Goal: Task Accomplishment & Management: Manage account settings

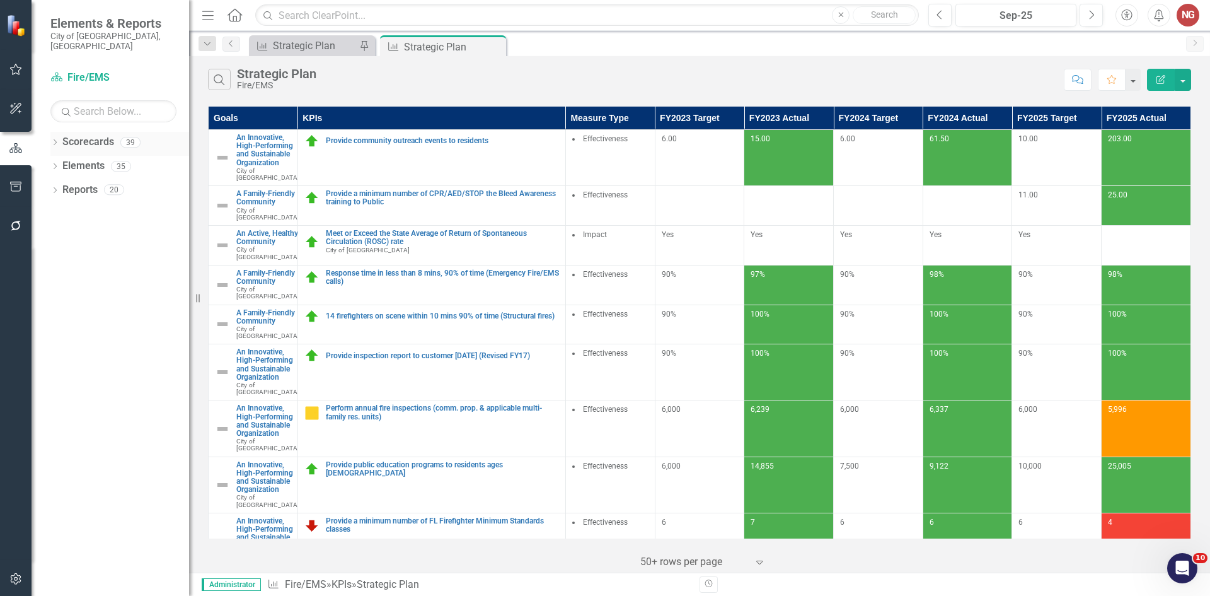
click at [57, 139] on div "Dropdown" at bounding box center [54, 144] width 9 height 11
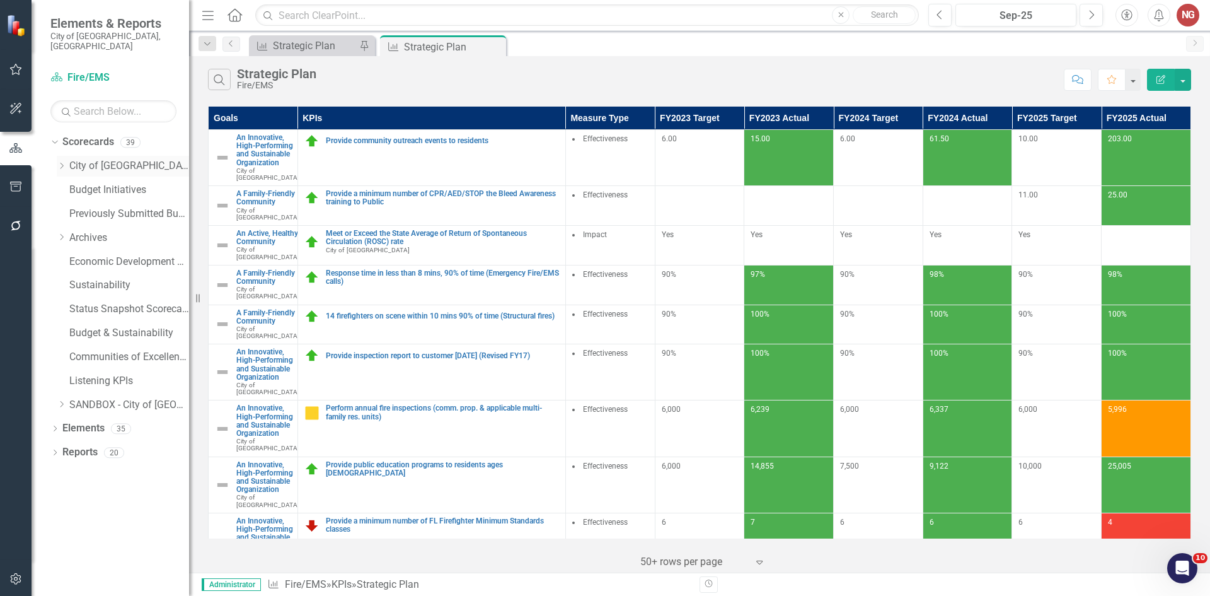
click at [61, 162] on icon "Dropdown" at bounding box center [61, 166] width 9 height 8
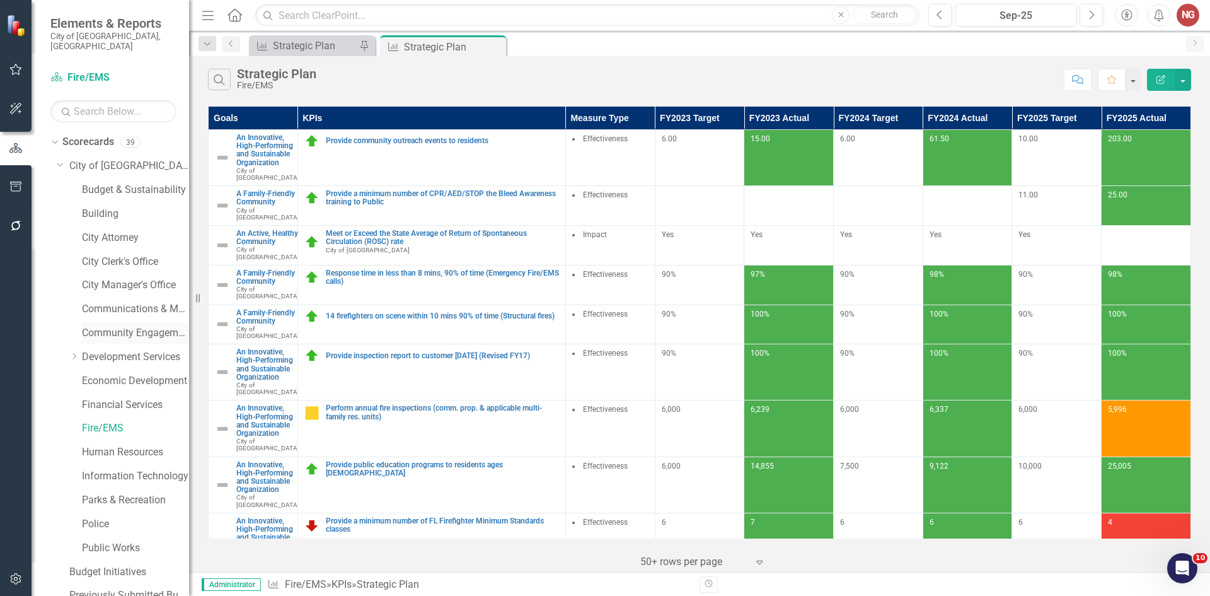
click at [102, 326] on link "Community Engagement & Emergency Preparedness" at bounding box center [135, 333] width 107 height 14
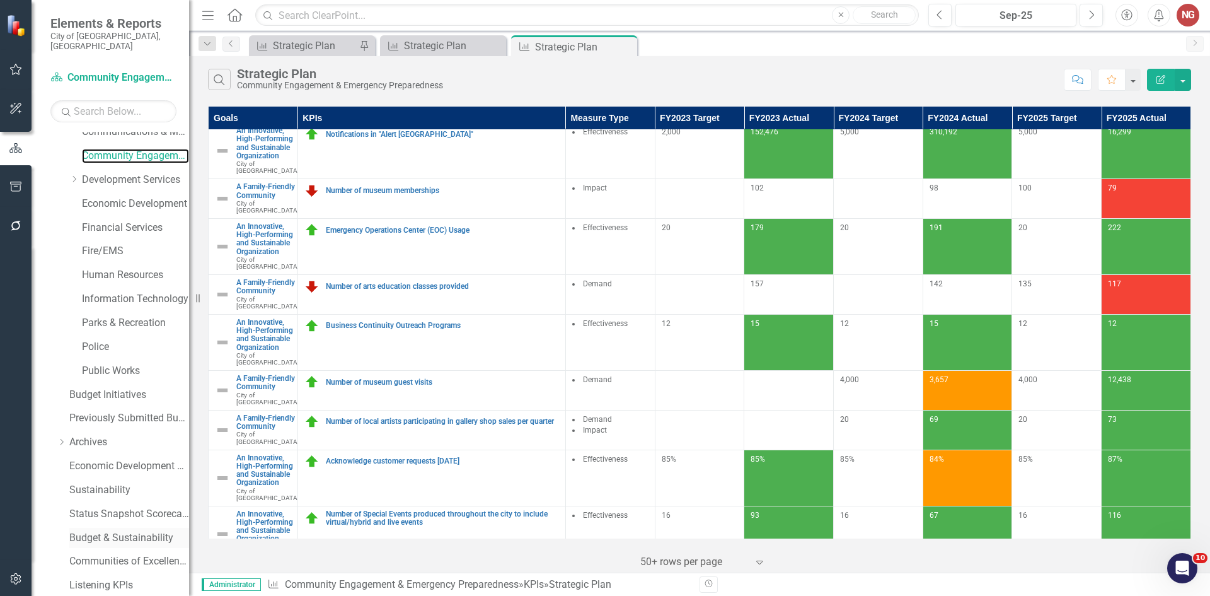
scroll to position [241, 0]
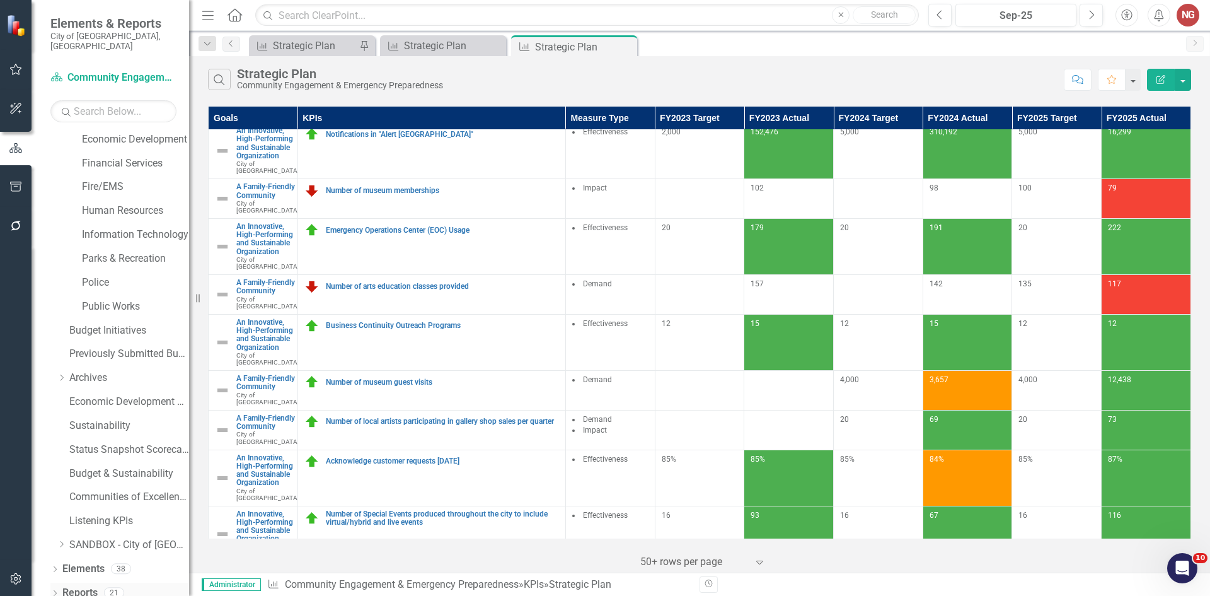
click at [55, 591] on icon "Dropdown" at bounding box center [54, 594] width 9 height 7
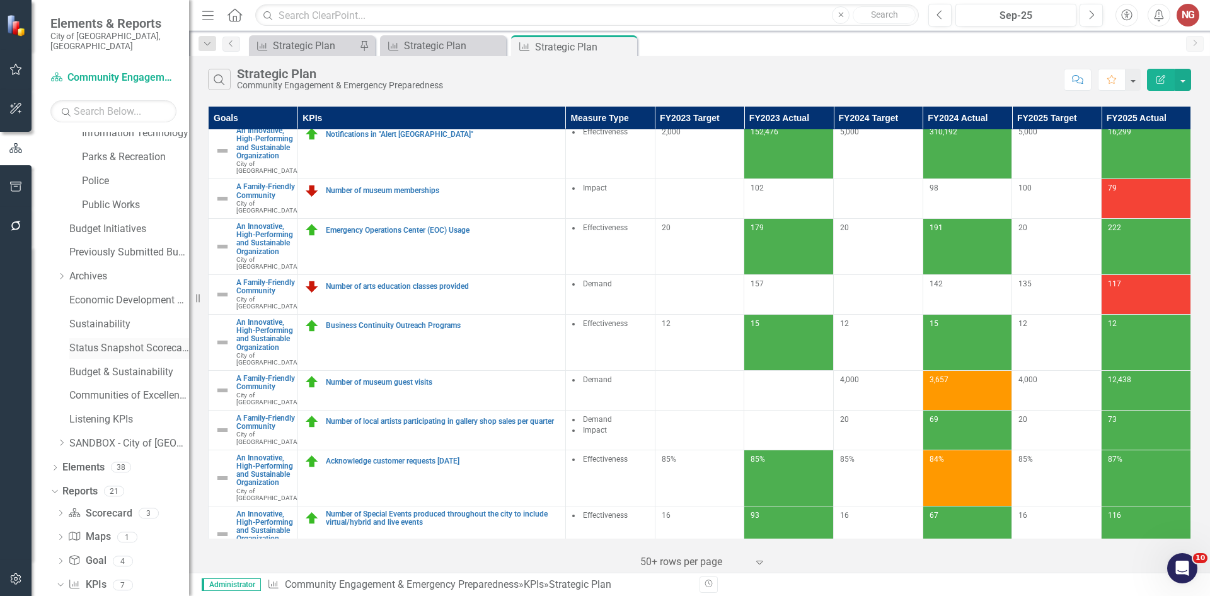
scroll to position [563, 0]
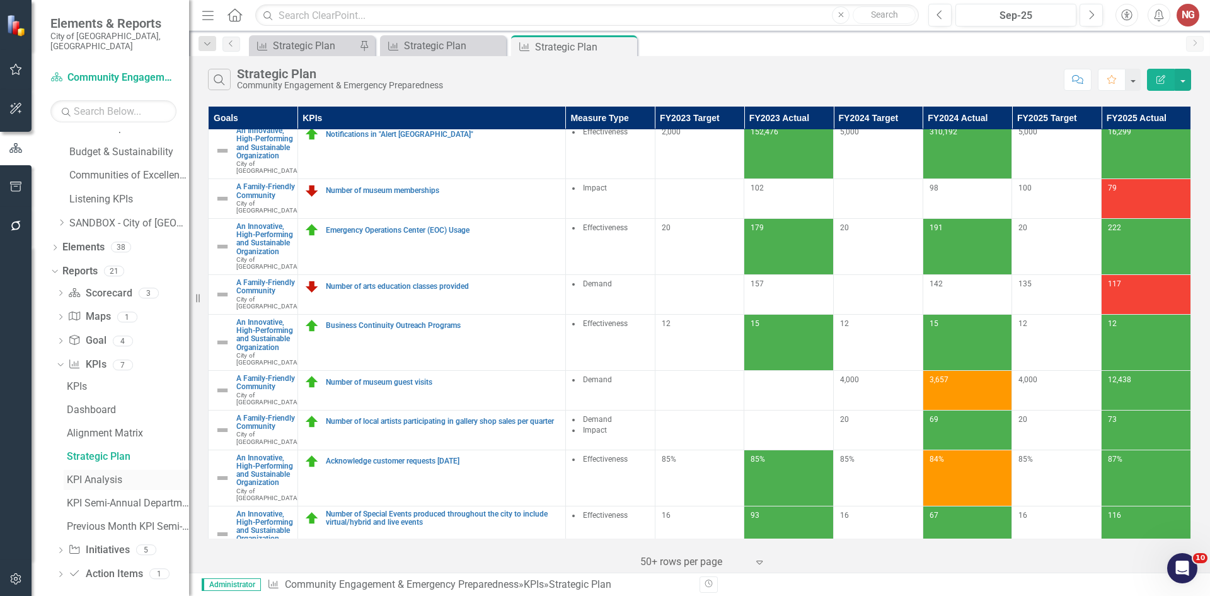
click at [72, 474] on div "KPI Analysis" at bounding box center [128, 479] width 122 height 11
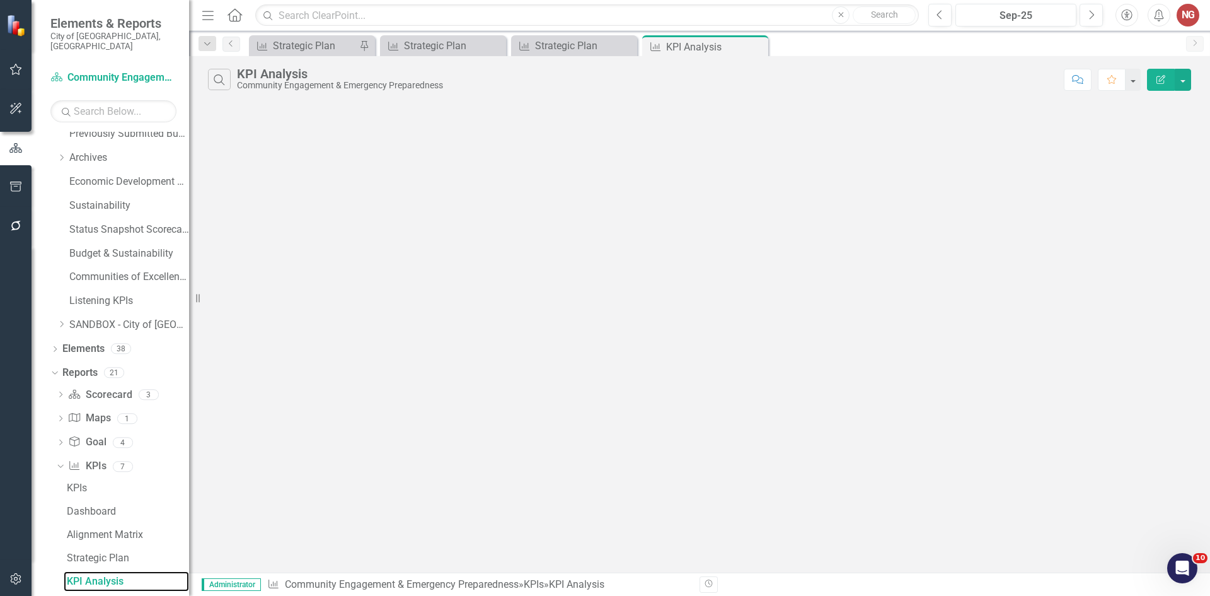
scroll to position [447, 0]
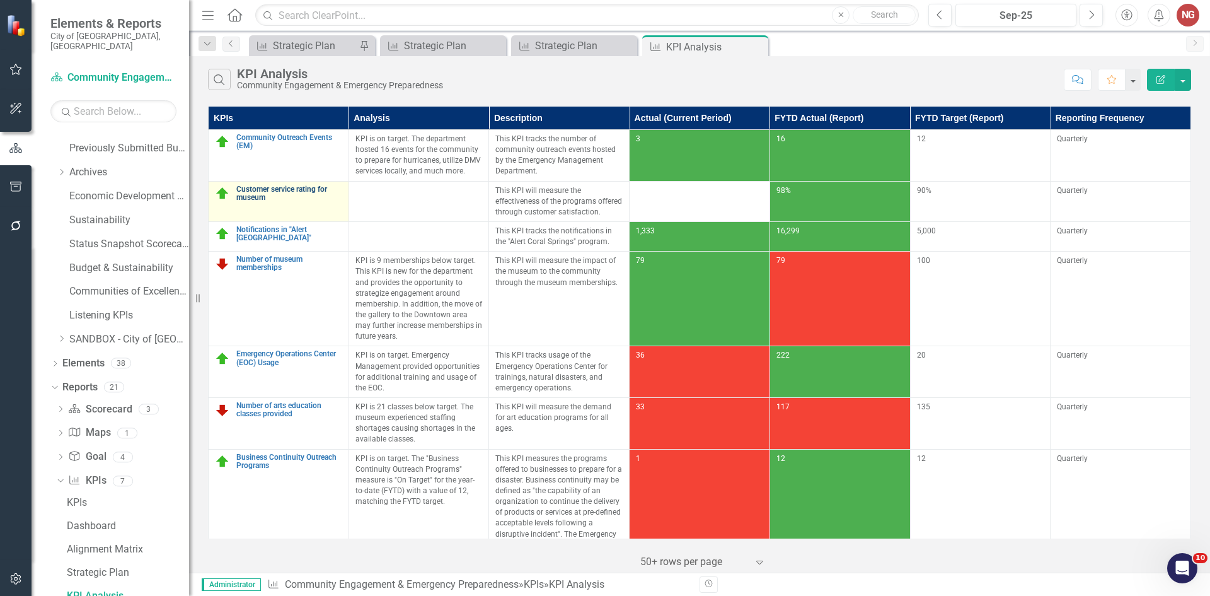
click at [271, 191] on link "Customer service rating for museum" at bounding box center [289, 193] width 106 height 16
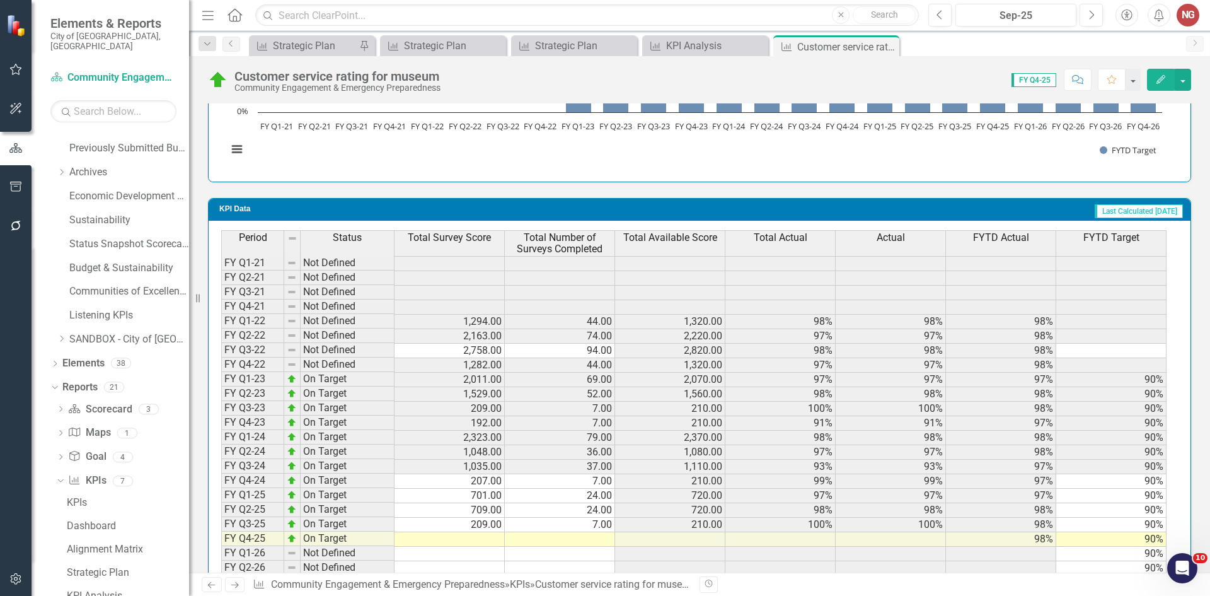
scroll to position [1080, 0]
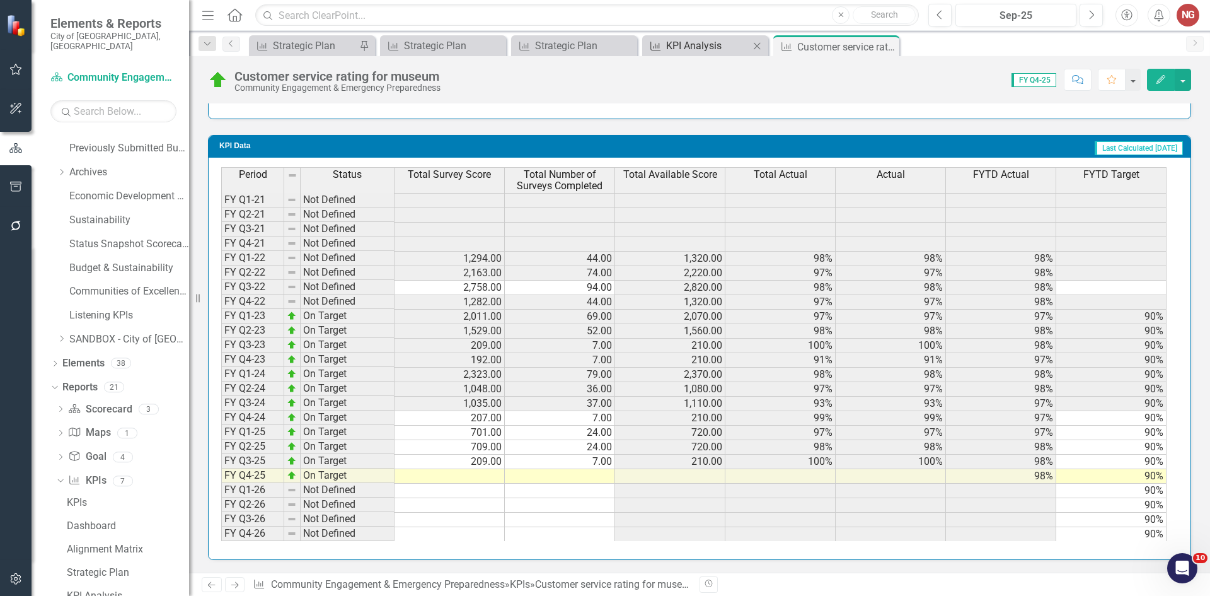
click at [679, 49] on div "KPI Analysis" at bounding box center [707, 46] width 83 height 16
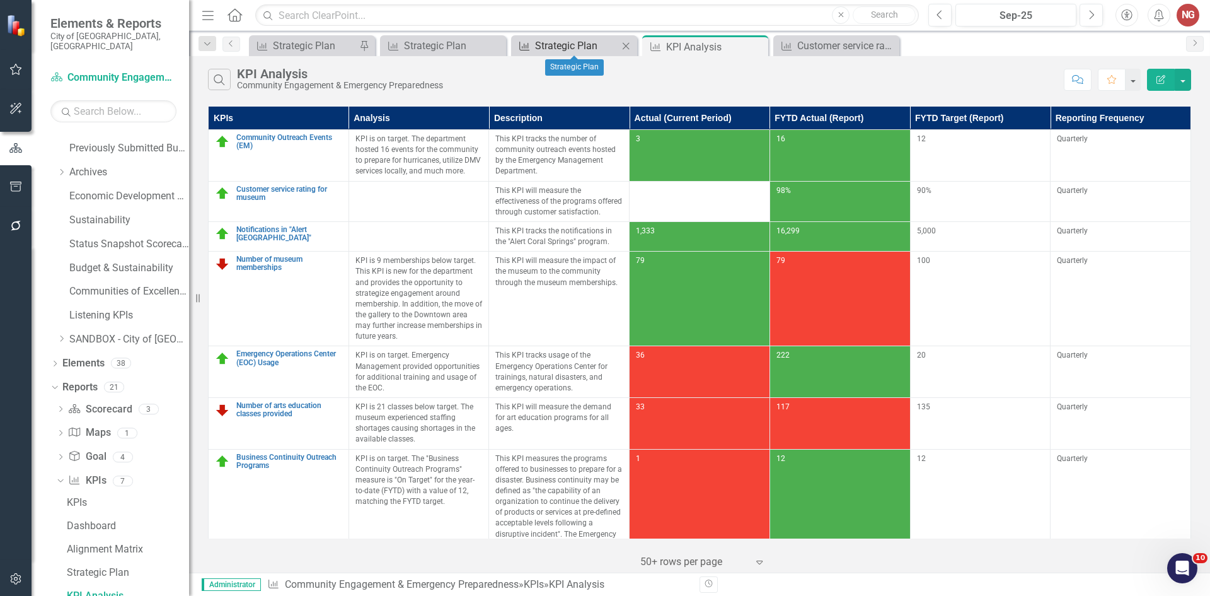
click at [559, 48] on div "Strategic Plan" at bounding box center [576, 46] width 83 height 16
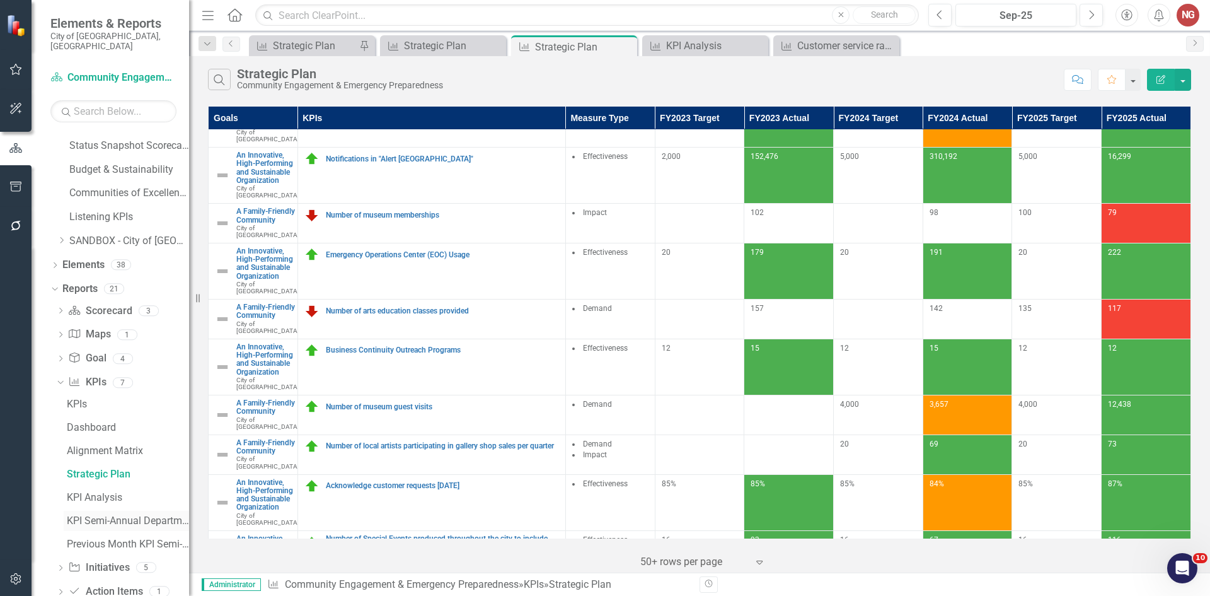
scroll to position [563, 0]
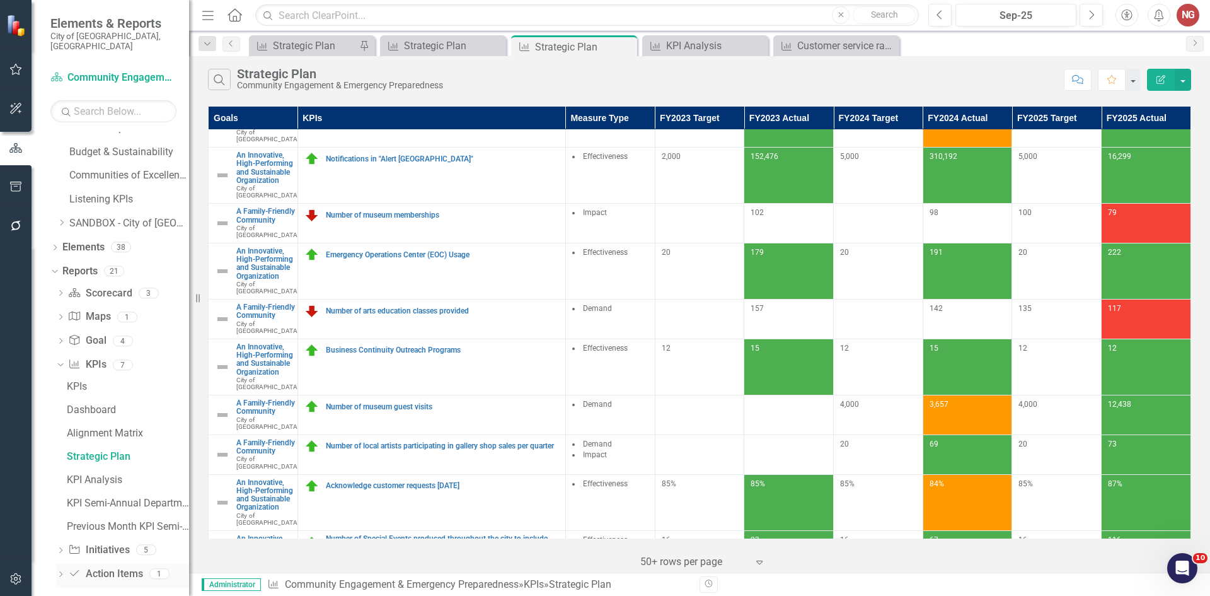
click at [60, 572] on icon "Dropdown" at bounding box center [60, 575] width 9 height 7
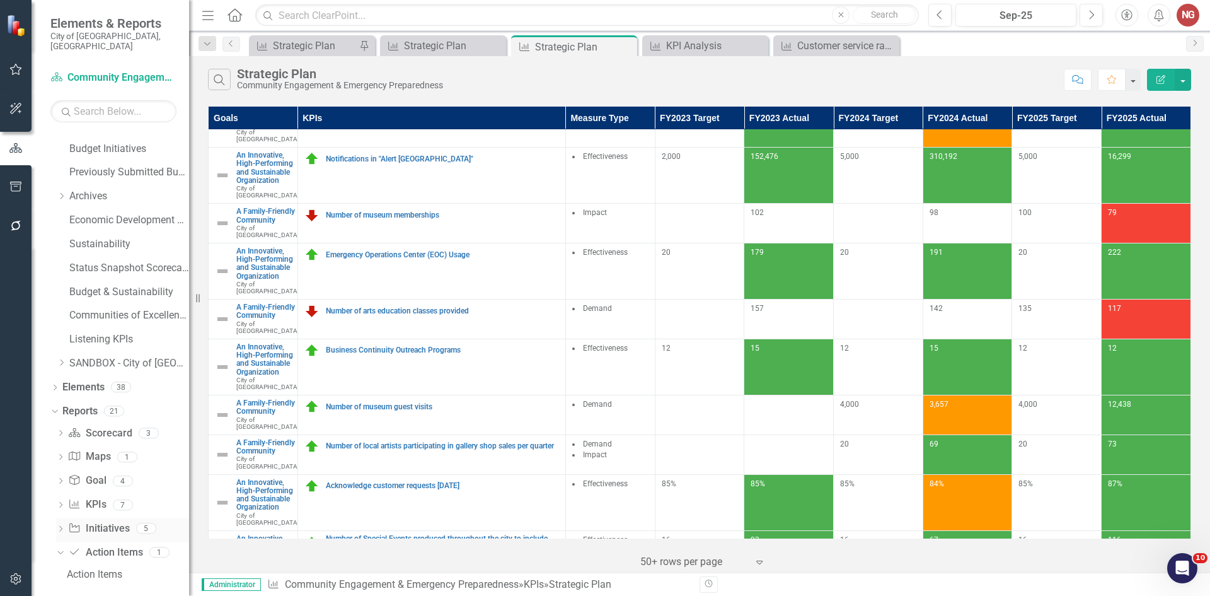
click at [60, 526] on icon "Dropdown" at bounding box center [60, 529] width 9 height 7
click at [91, 447] on link "Initiatives" at bounding box center [126, 457] width 125 height 20
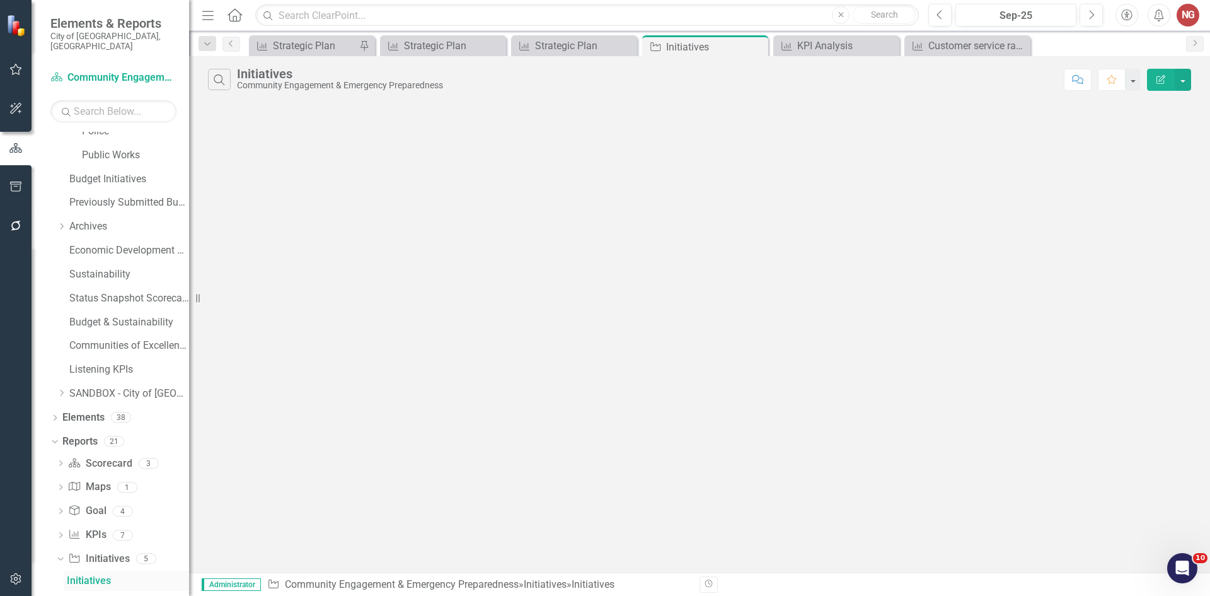
scroll to position [378, 0]
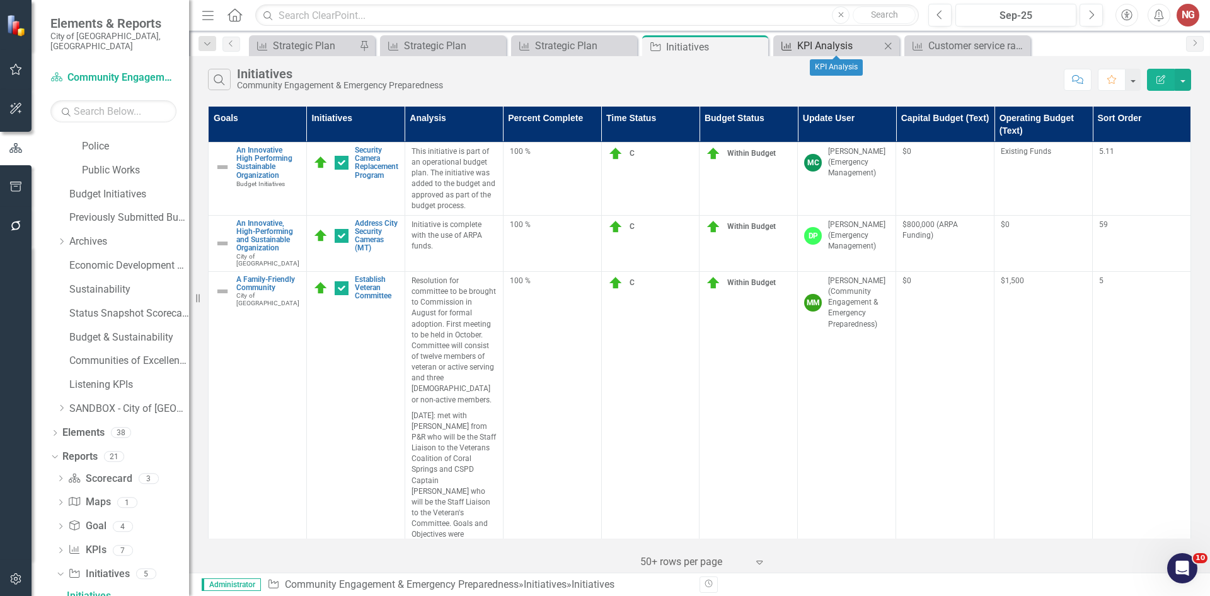
click at [841, 50] on div "KPI Analysis" at bounding box center [838, 46] width 83 height 16
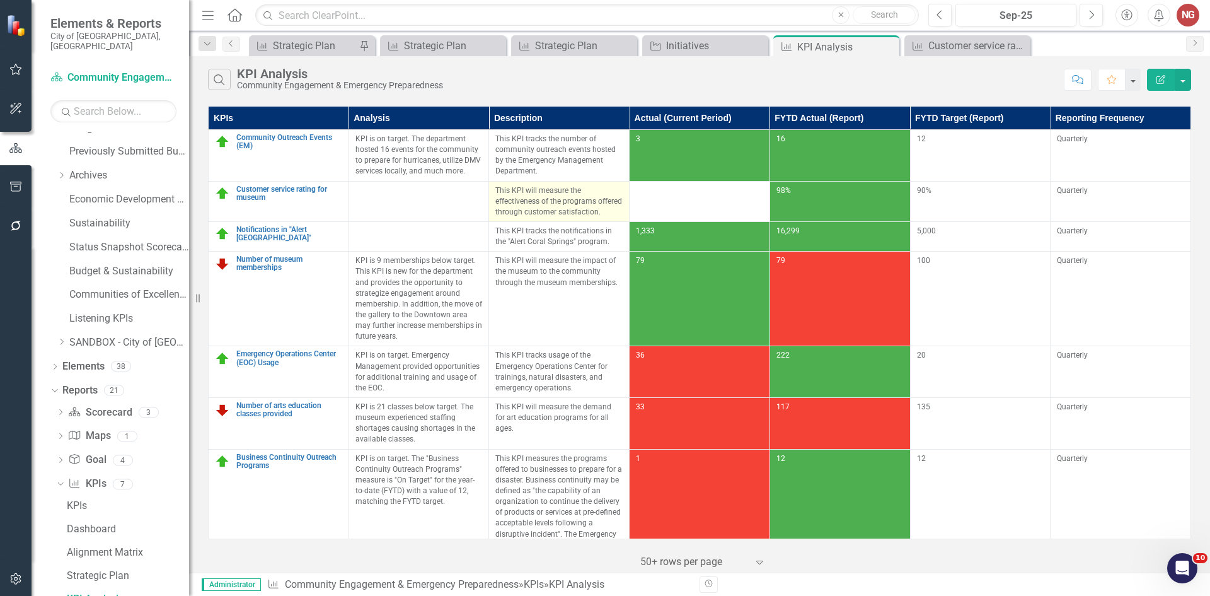
scroll to position [447, 0]
click at [721, 49] on div "Initiatives" at bounding box center [707, 46] width 83 height 16
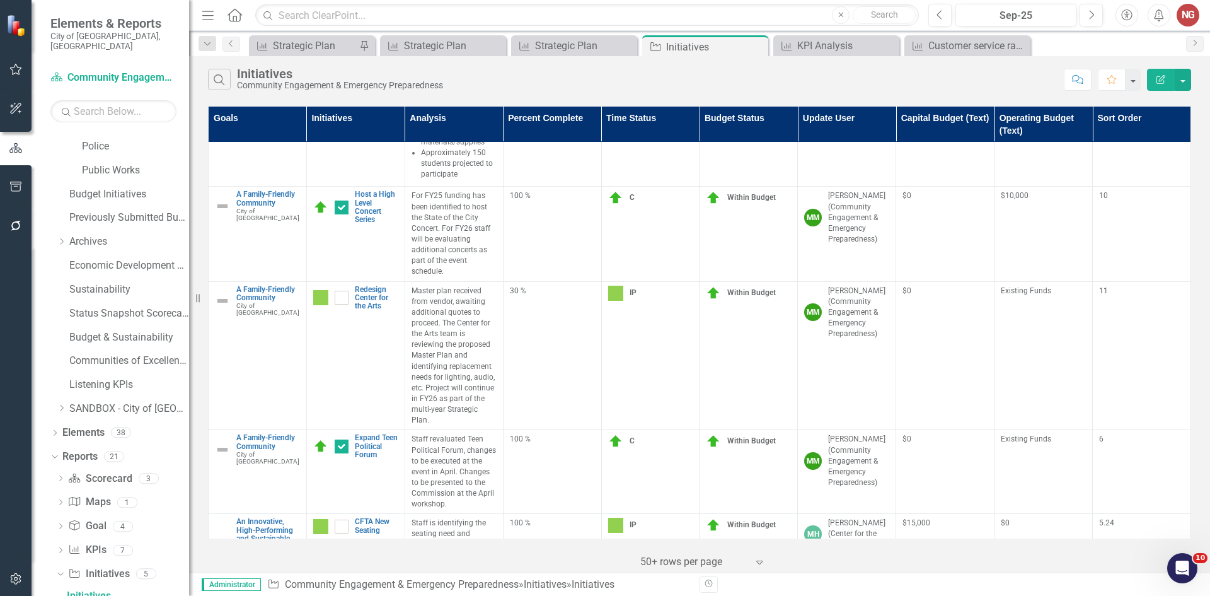
scroll to position [2640, 0]
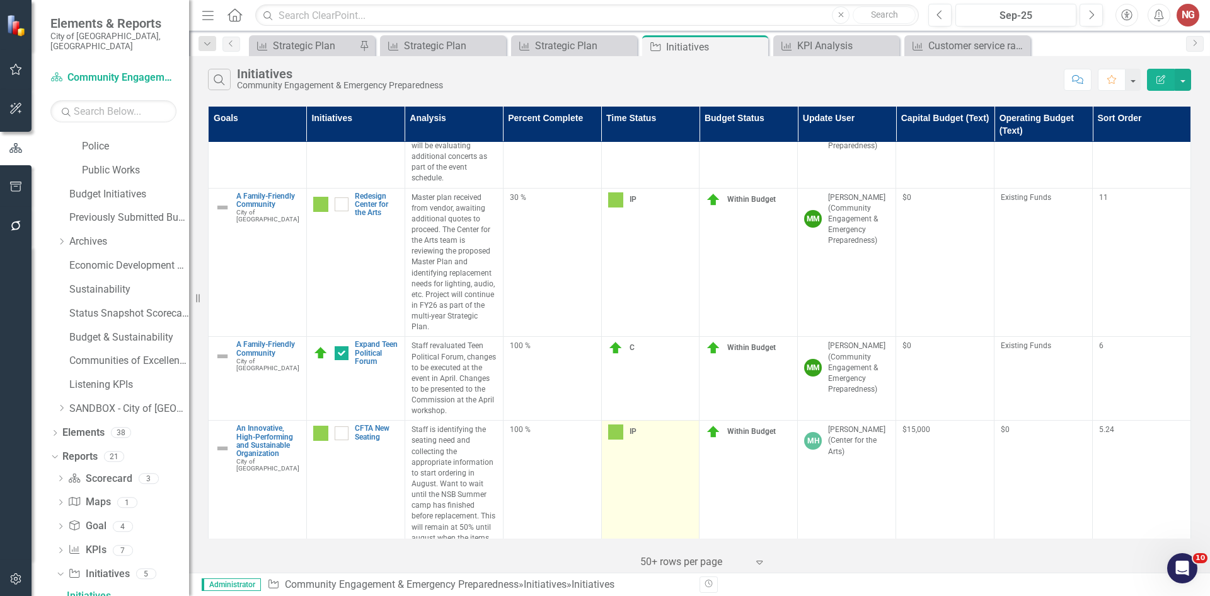
click at [618, 424] on img at bounding box center [615, 431] width 15 height 15
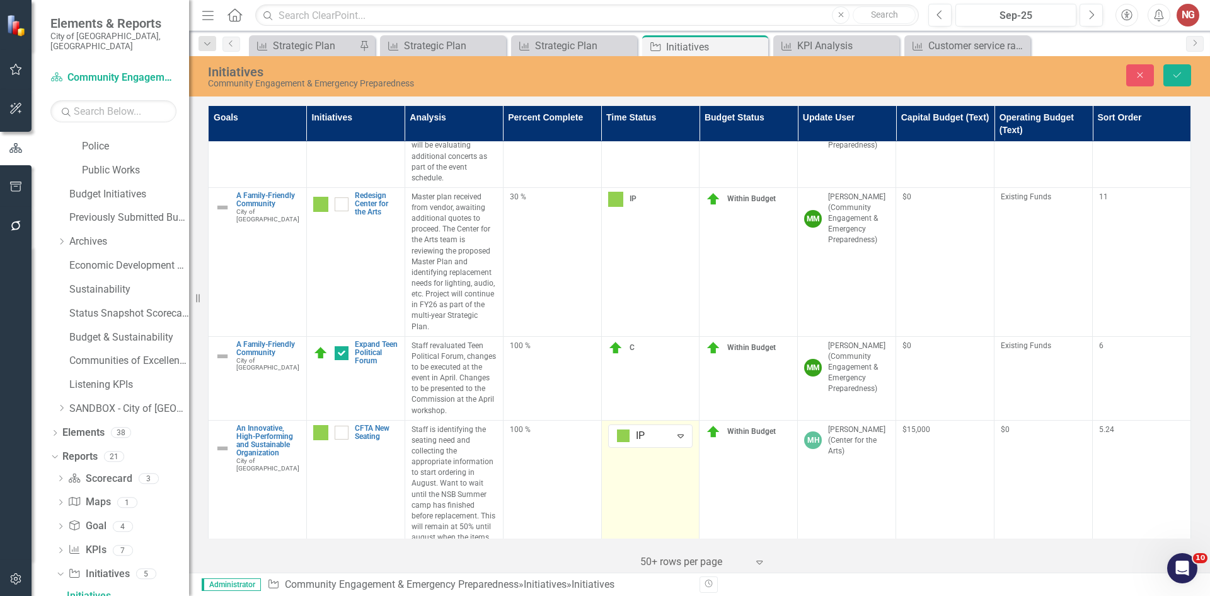
scroll to position [2640, 0]
click at [618, 428] on div at bounding box center [640, 436] width 46 height 17
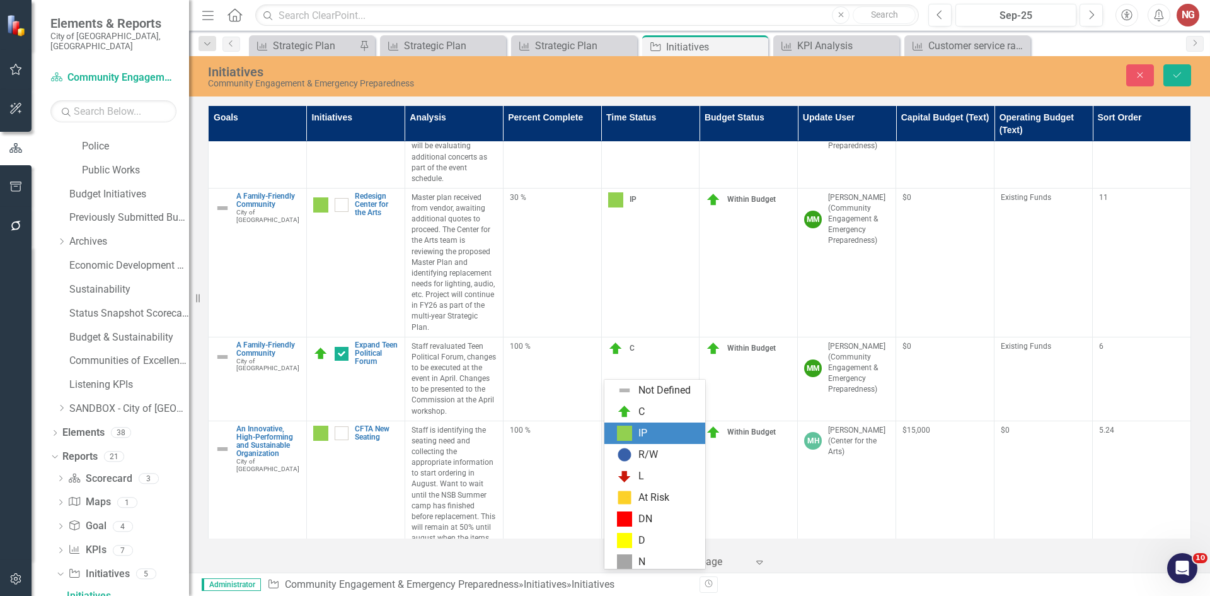
scroll to position [4, 0]
click at [639, 405] on div "C" at bounding box center [642, 408] width 6 height 14
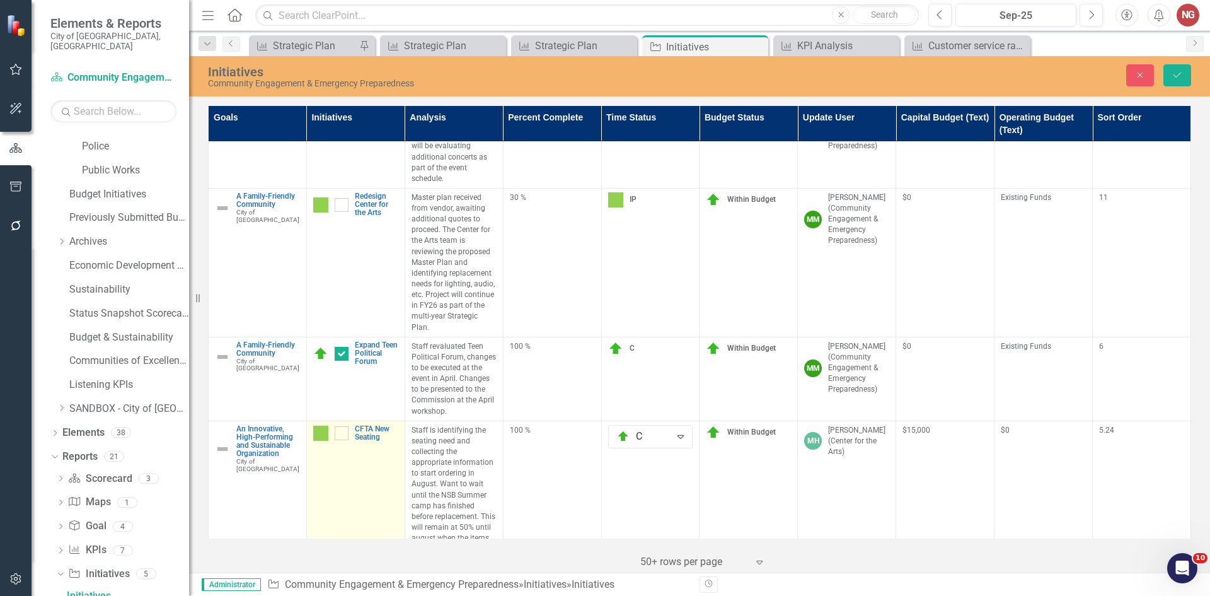
click at [316, 426] on img at bounding box center [320, 433] width 15 height 15
click at [319, 426] on img at bounding box center [320, 433] width 15 height 15
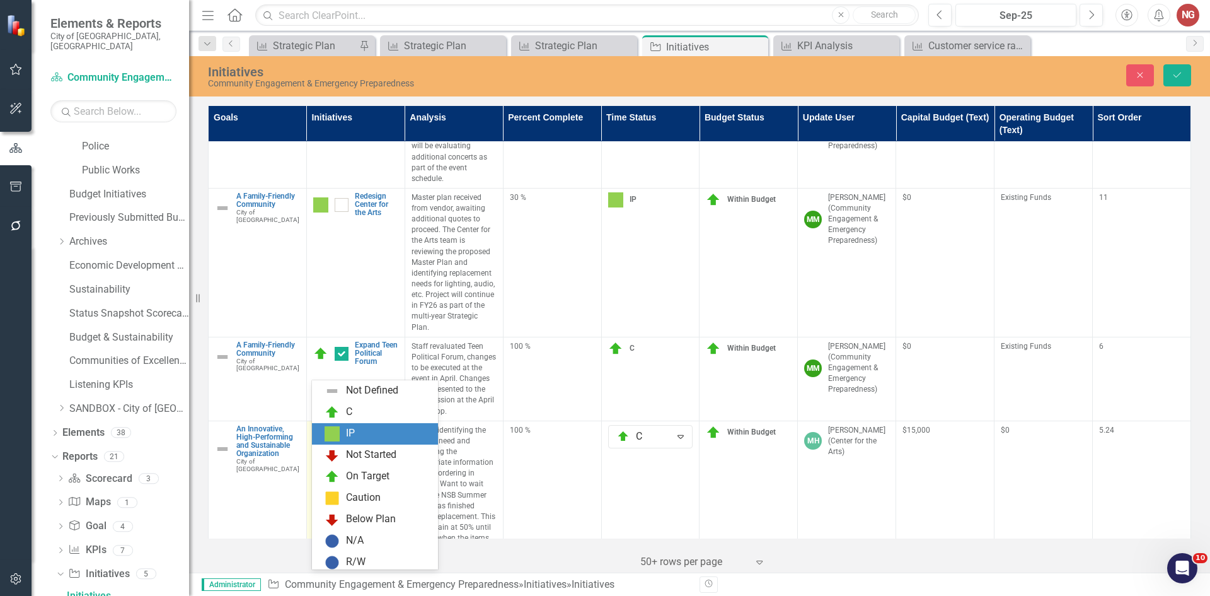
click at [330, 429] on img at bounding box center [324, 436] width 15 height 15
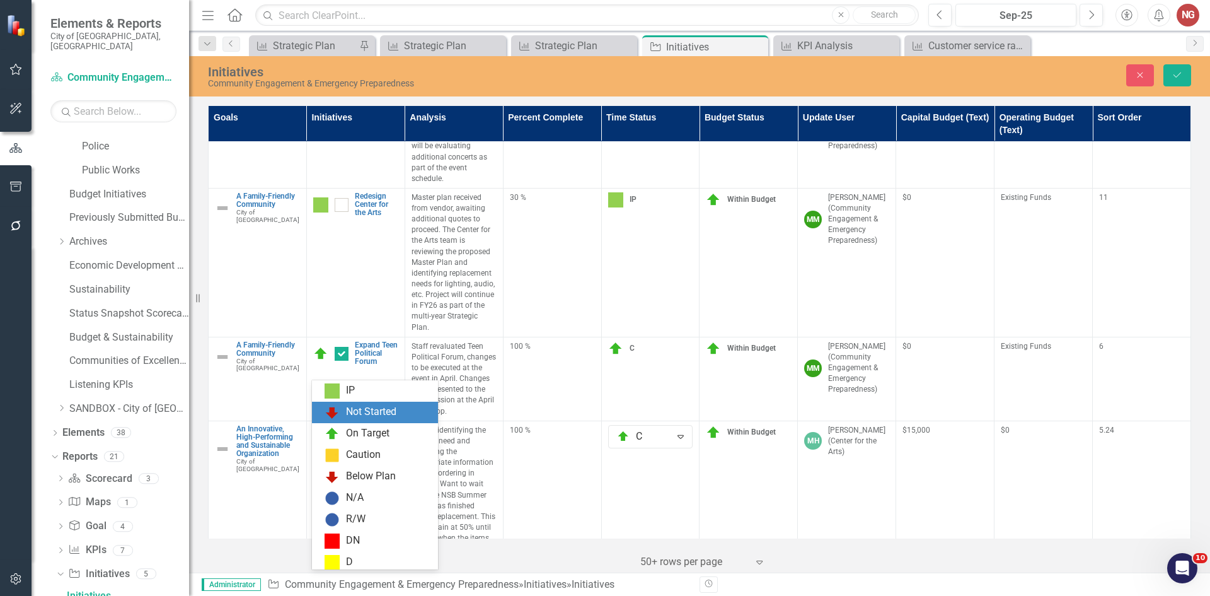
scroll to position [0, 0]
click at [353, 409] on div "C" at bounding box center [378, 412] width 106 height 15
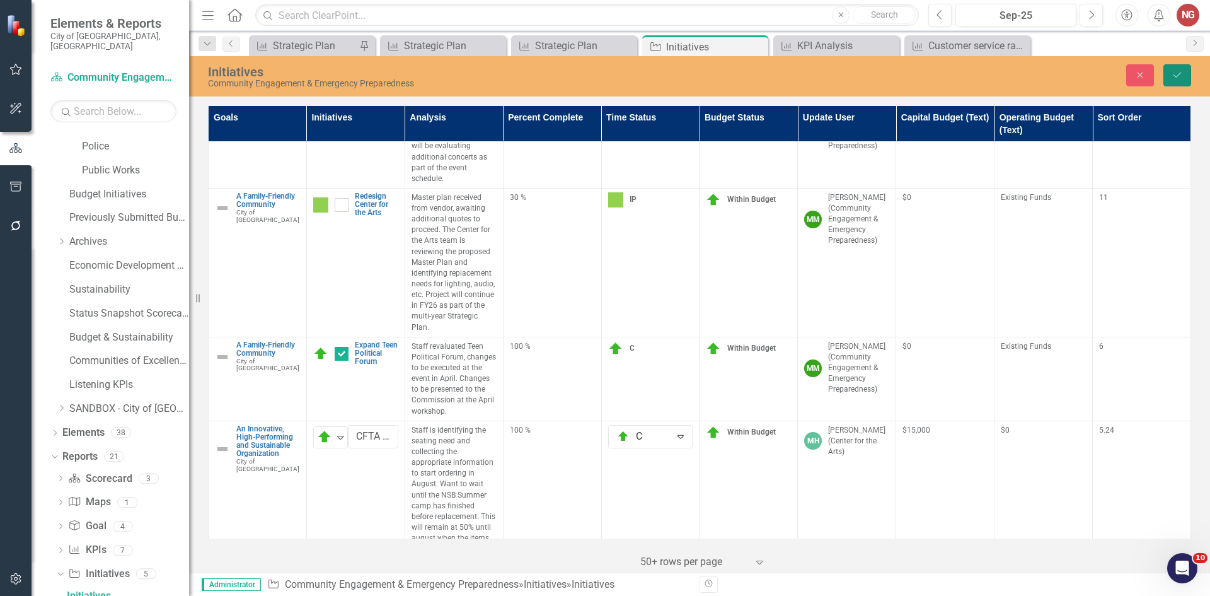
click at [1180, 79] on button "Save" at bounding box center [1178, 75] width 28 height 22
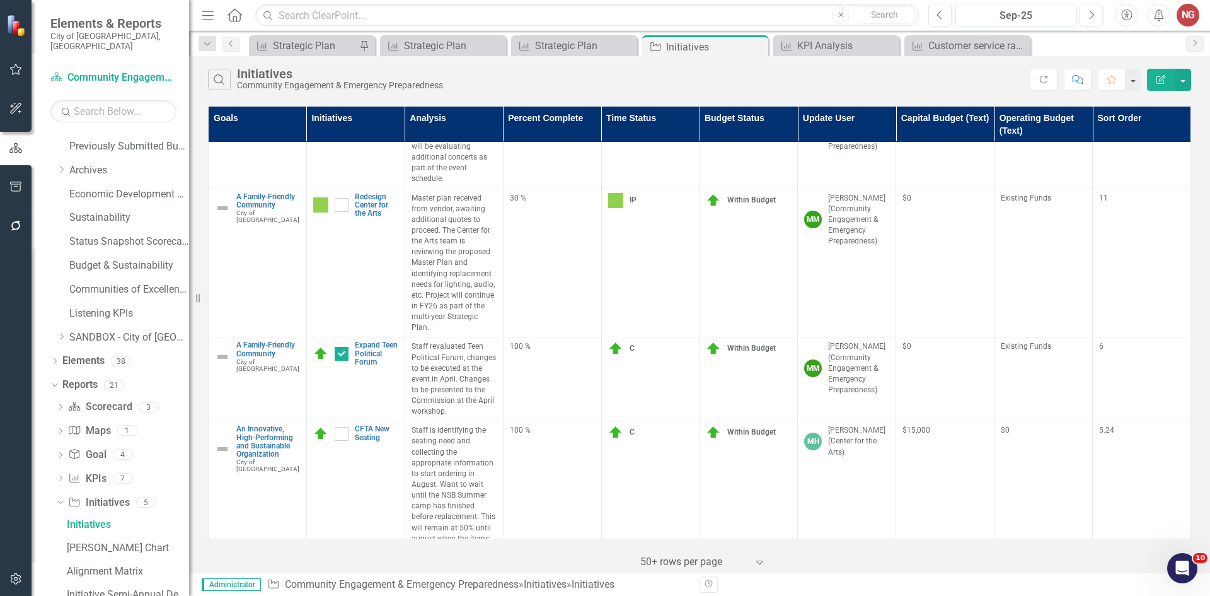
scroll to position [2640, 0]
click at [577, 43] on div "Strategic Plan" at bounding box center [576, 46] width 83 height 16
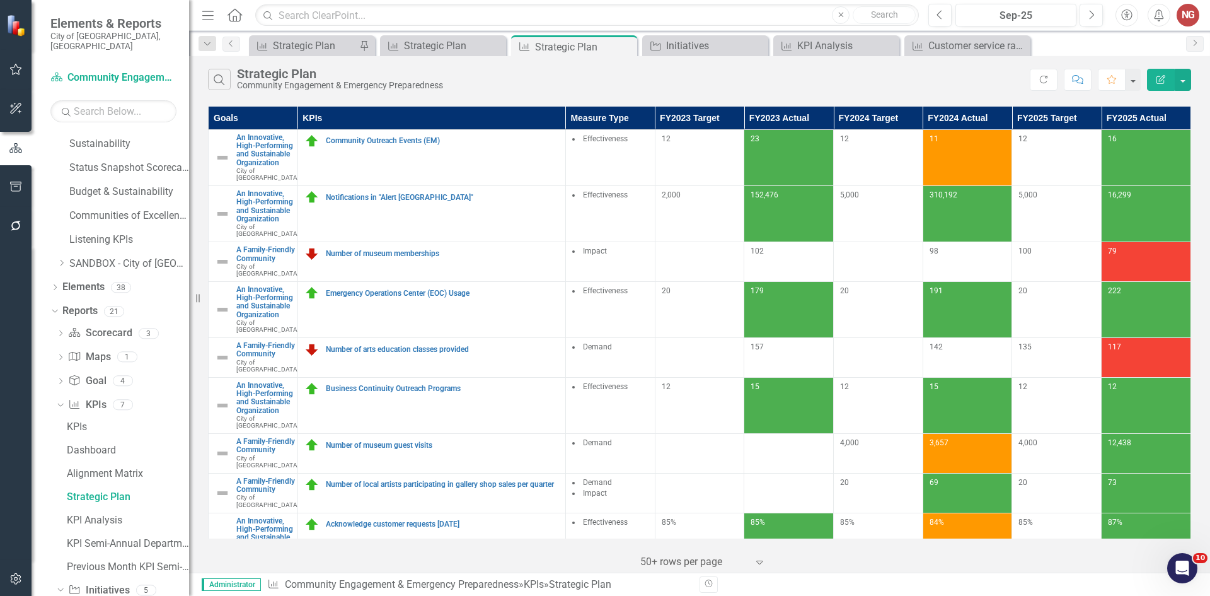
scroll to position [294, 0]
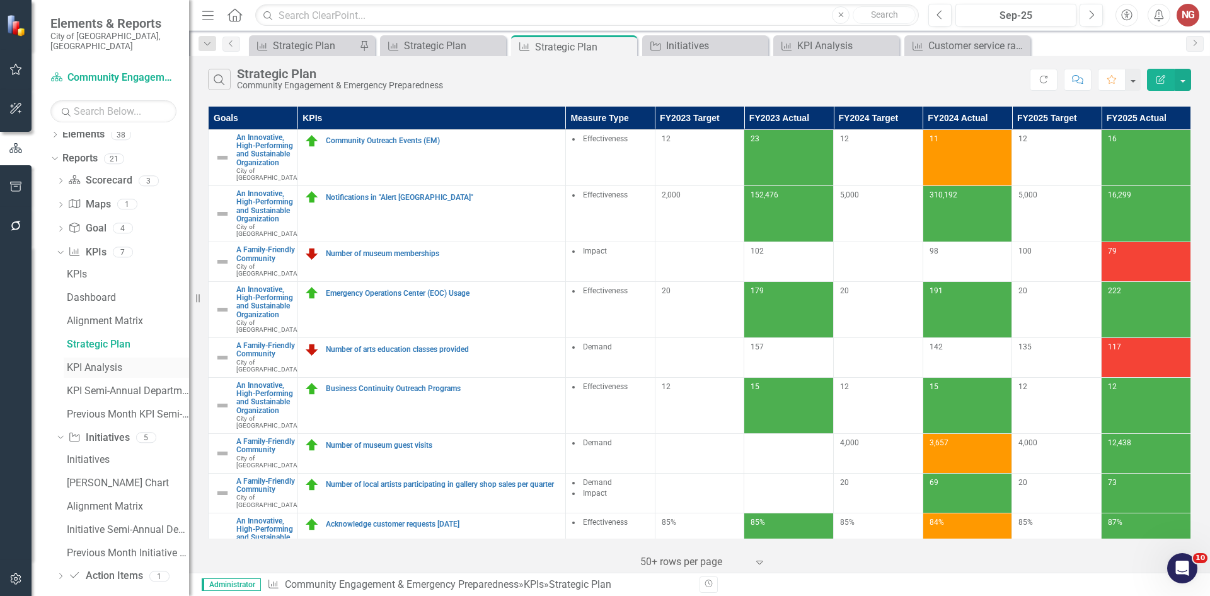
click at [90, 364] on link "KPI Analysis" at bounding box center [126, 367] width 125 height 20
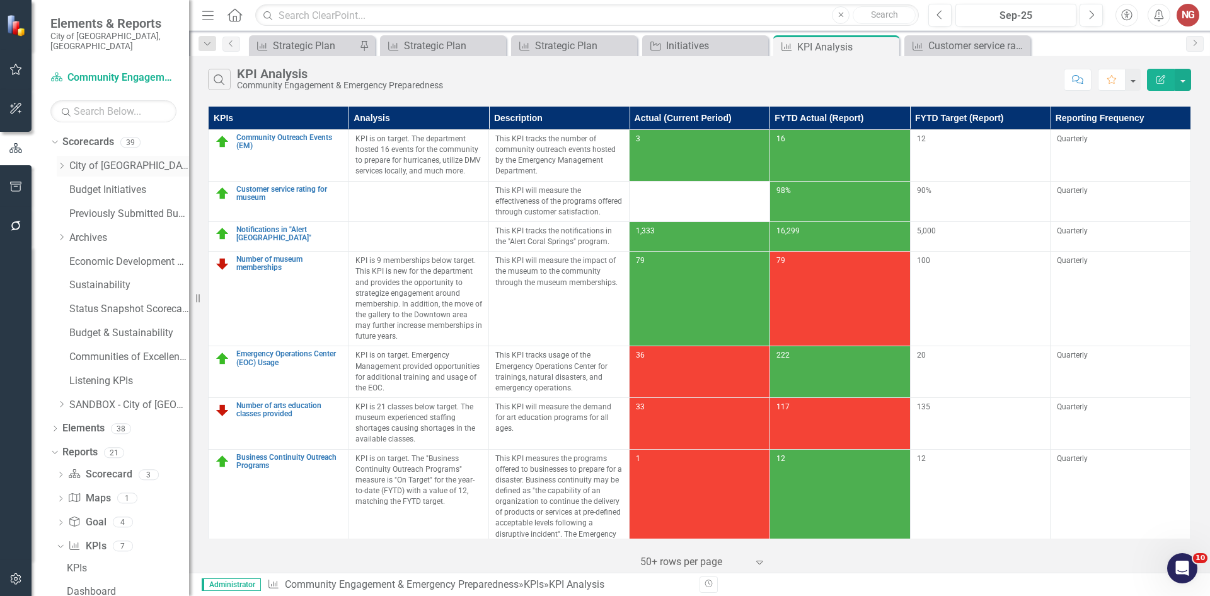
click at [62, 162] on icon "Dropdown" at bounding box center [61, 166] width 9 height 8
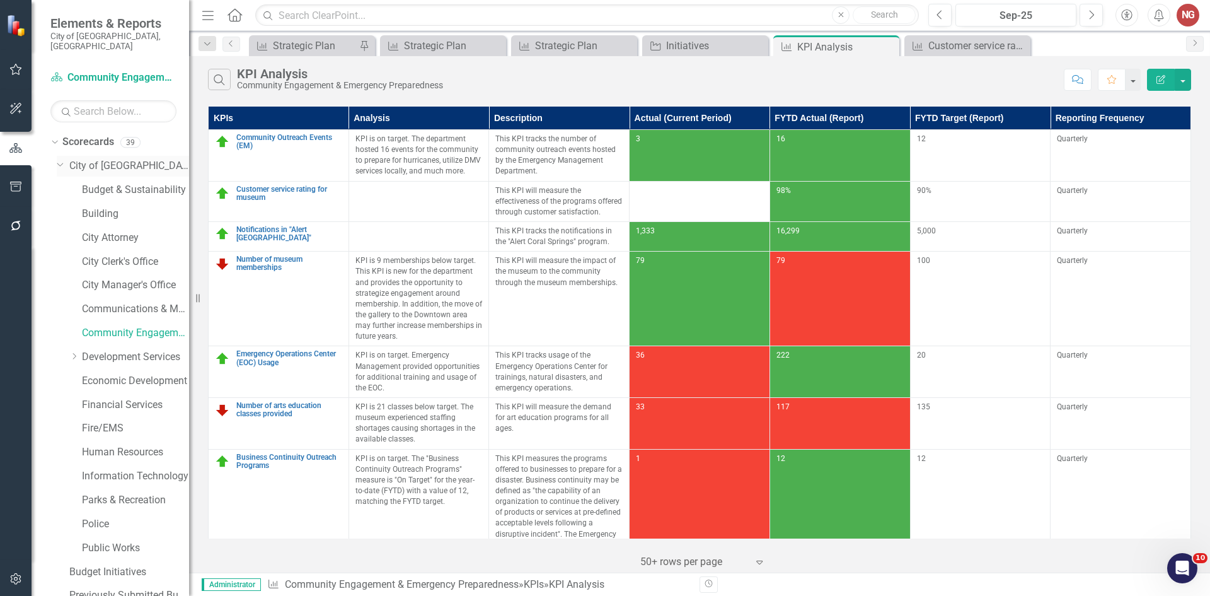
click at [59, 163] on icon at bounding box center [60, 164] width 6 height 3
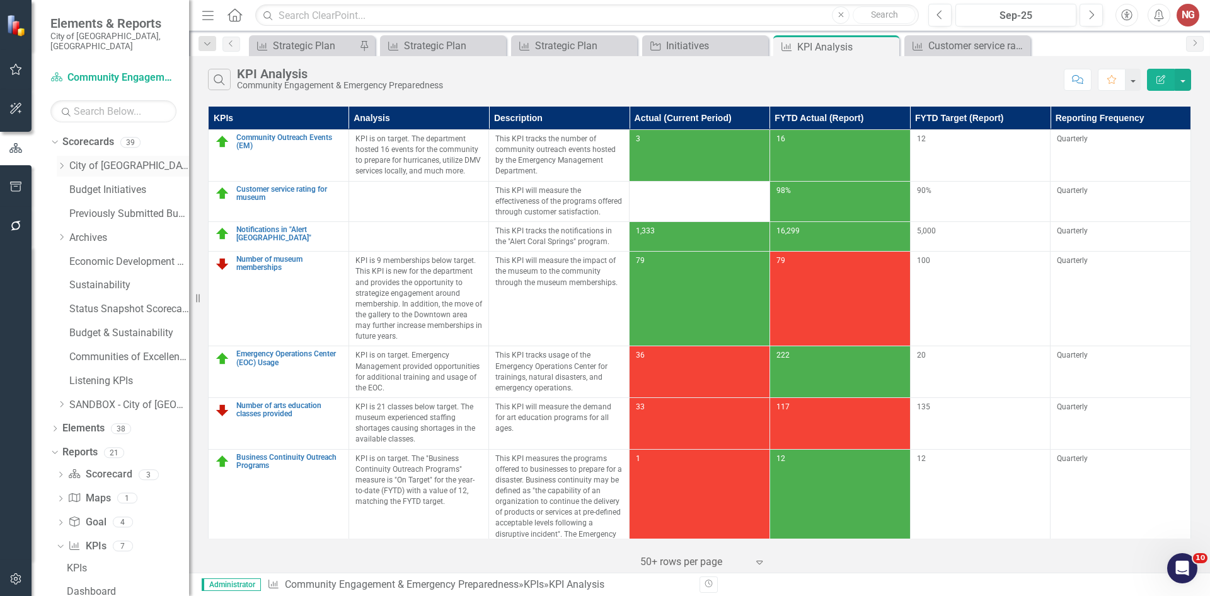
click at [64, 162] on icon "Dropdown" at bounding box center [61, 166] width 9 height 8
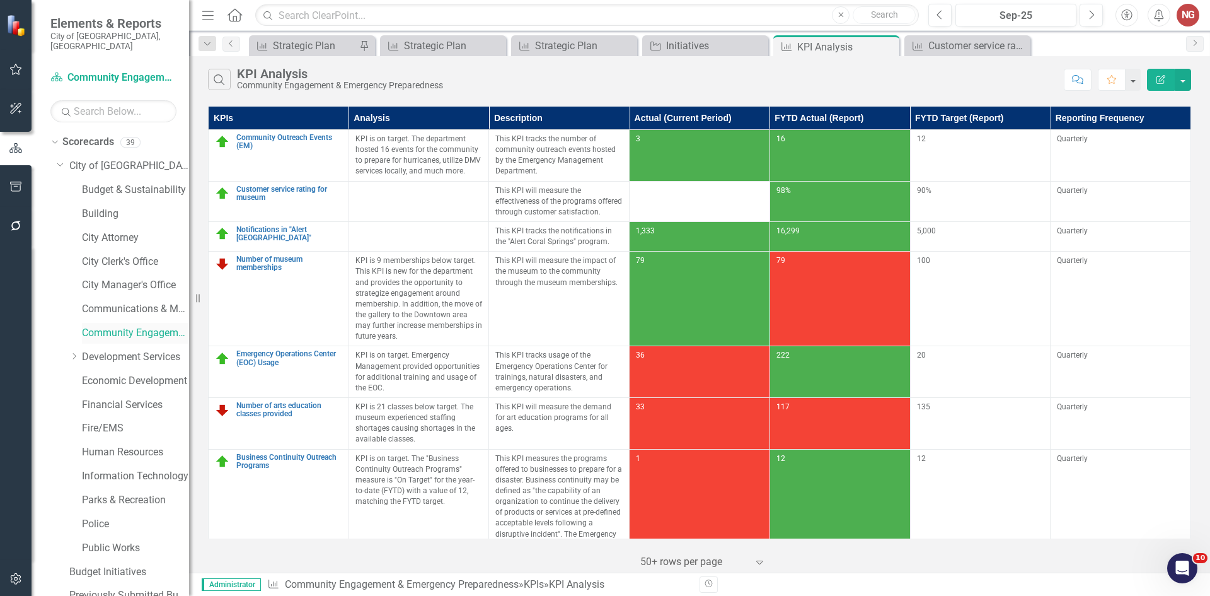
click at [117, 326] on link "Community Engagement & Emergency Preparedness" at bounding box center [135, 333] width 107 height 14
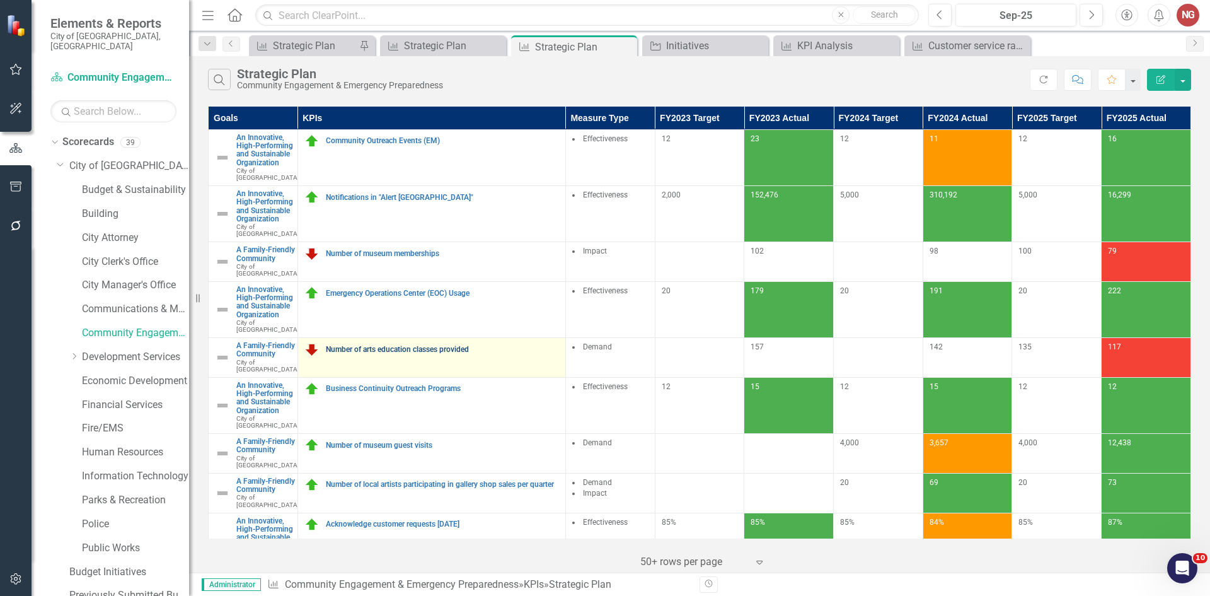
click at [352, 354] on link "Number of arts education classes provided" at bounding box center [442, 349] width 233 height 8
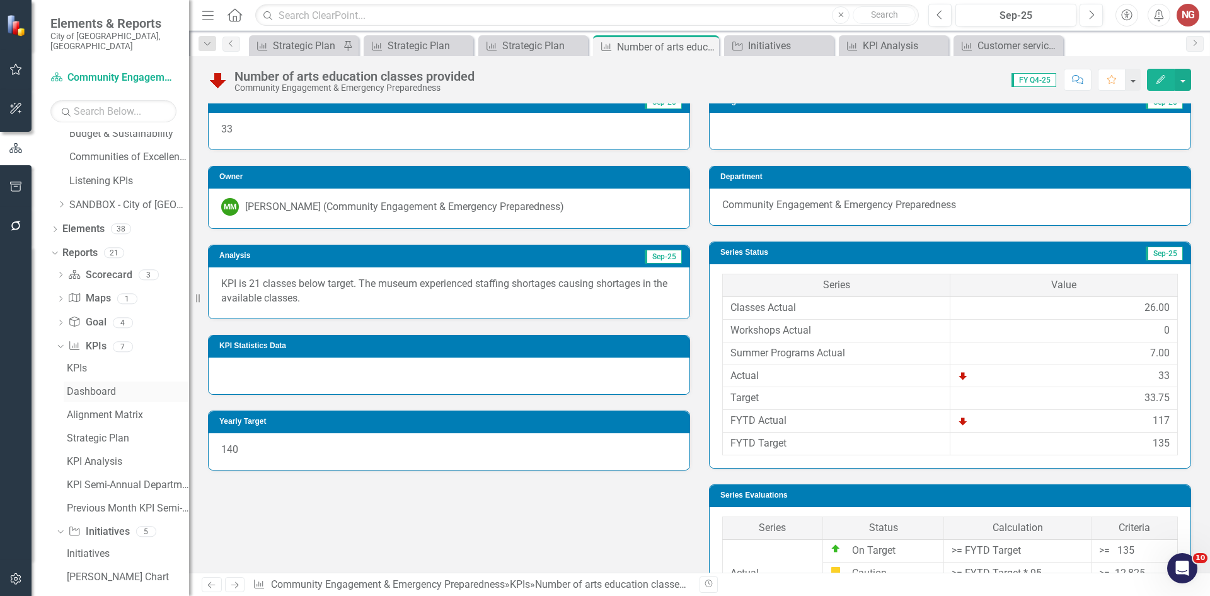
scroll to position [630, 0]
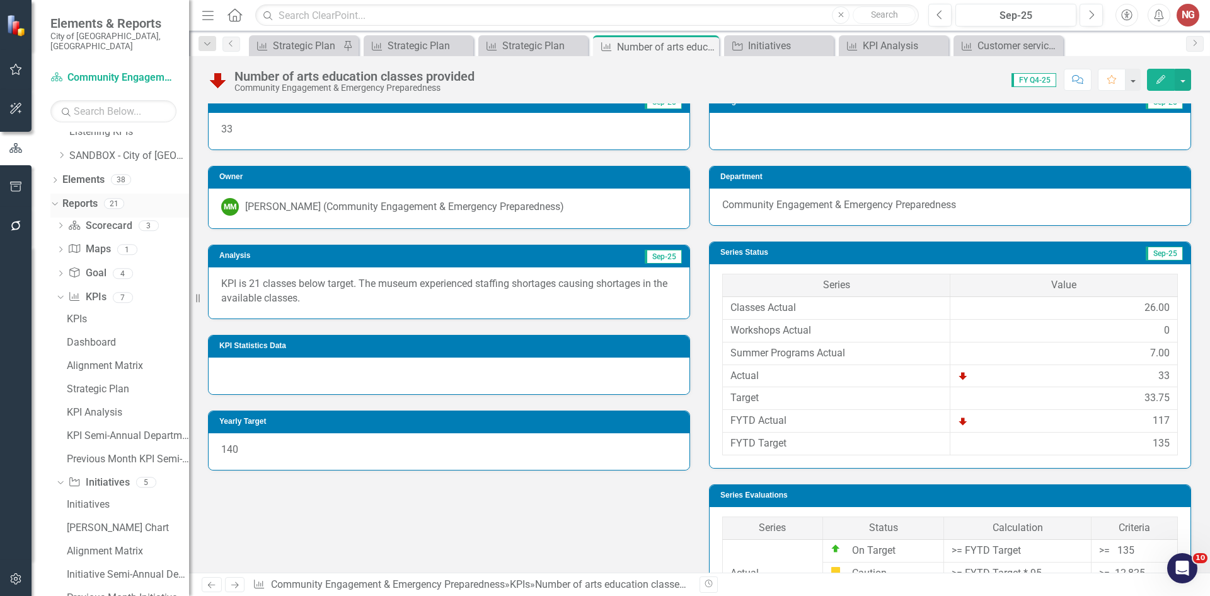
click at [54, 199] on icon "Dropdown" at bounding box center [53, 203] width 7 height 9
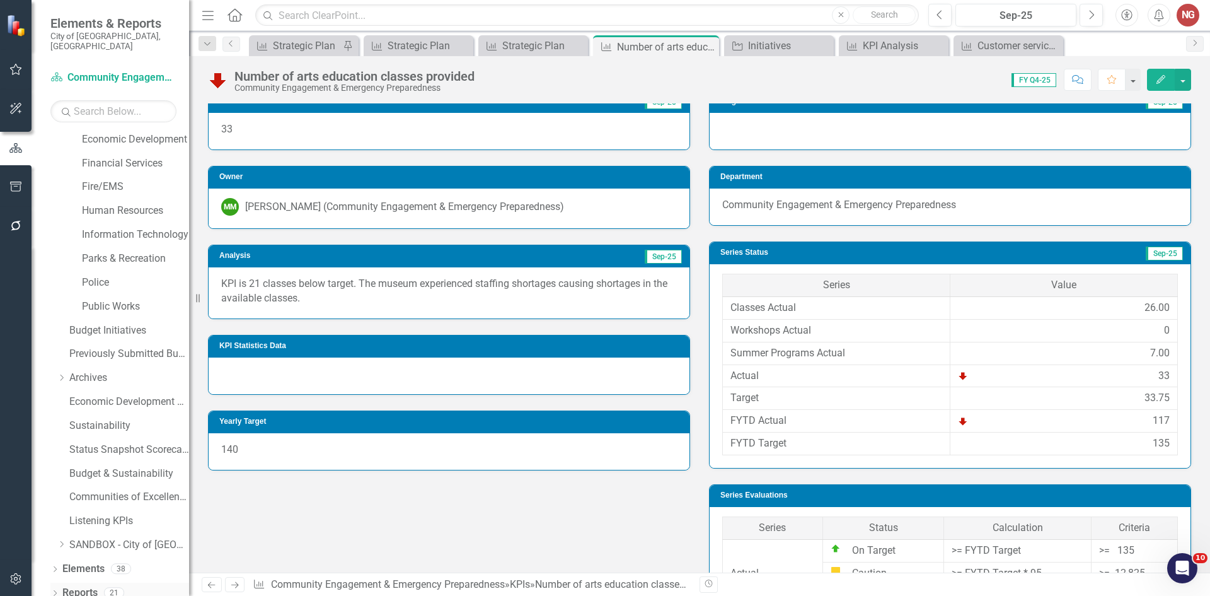
click at [56, 589] on icon at bounding box center [55, 592] width 3 height 6
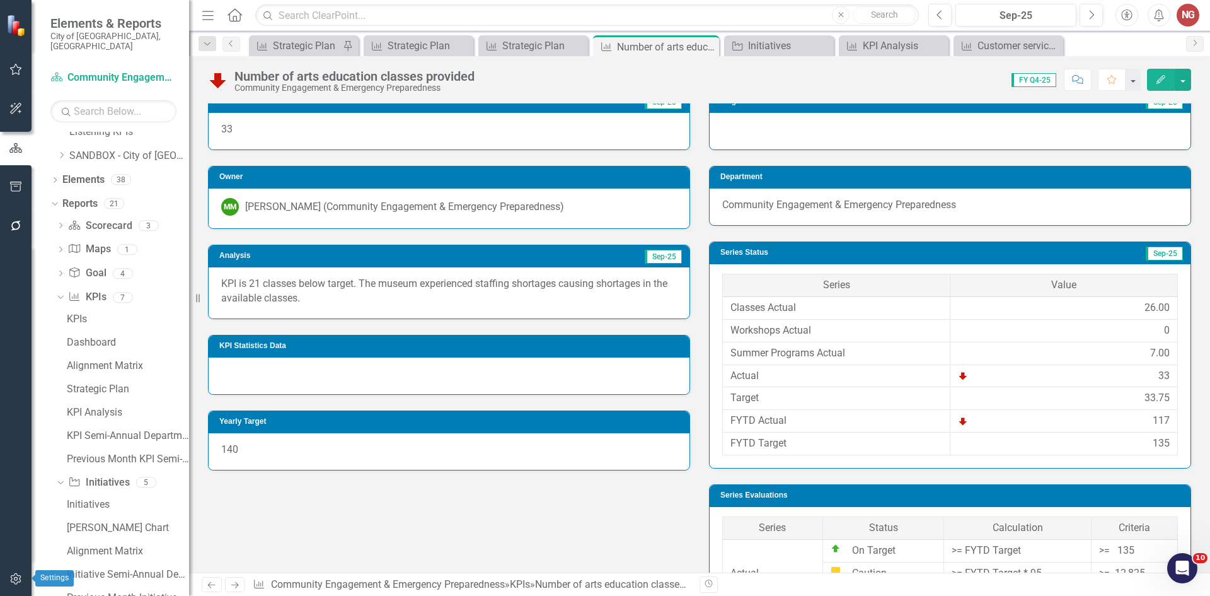
click at [18, 576] on icon "button" at bounding box center [15, 579] width 13 height 10
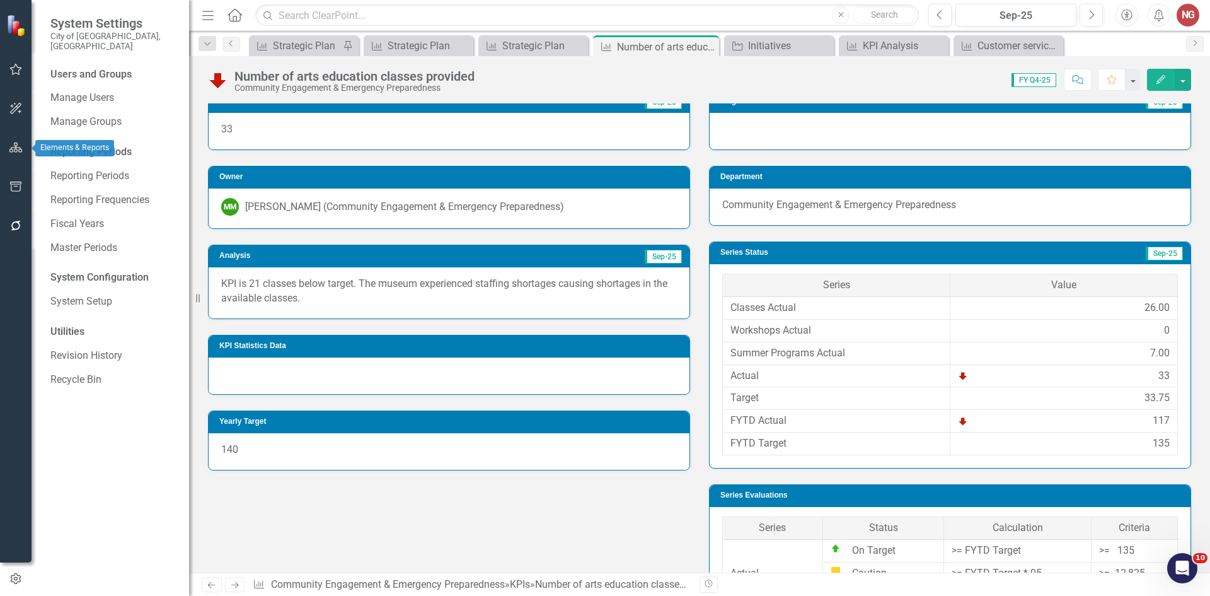
click at [17, 145] on icon "button" at bounding box center [15, 147] width 13 height 10
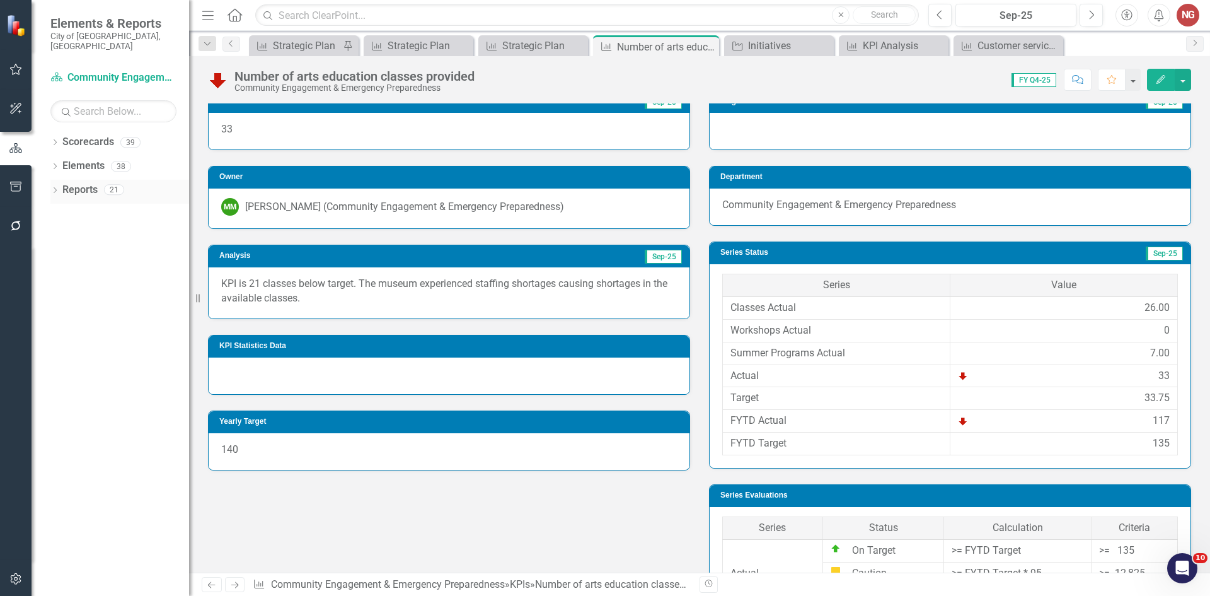
click at [54, 188] on icon "Dropdown" at bounding box center [54, 191] width 9 height 7
click at [98, 300] on link "Initiative Initiatives" at bounding box center [98, 307] width 61 height 14
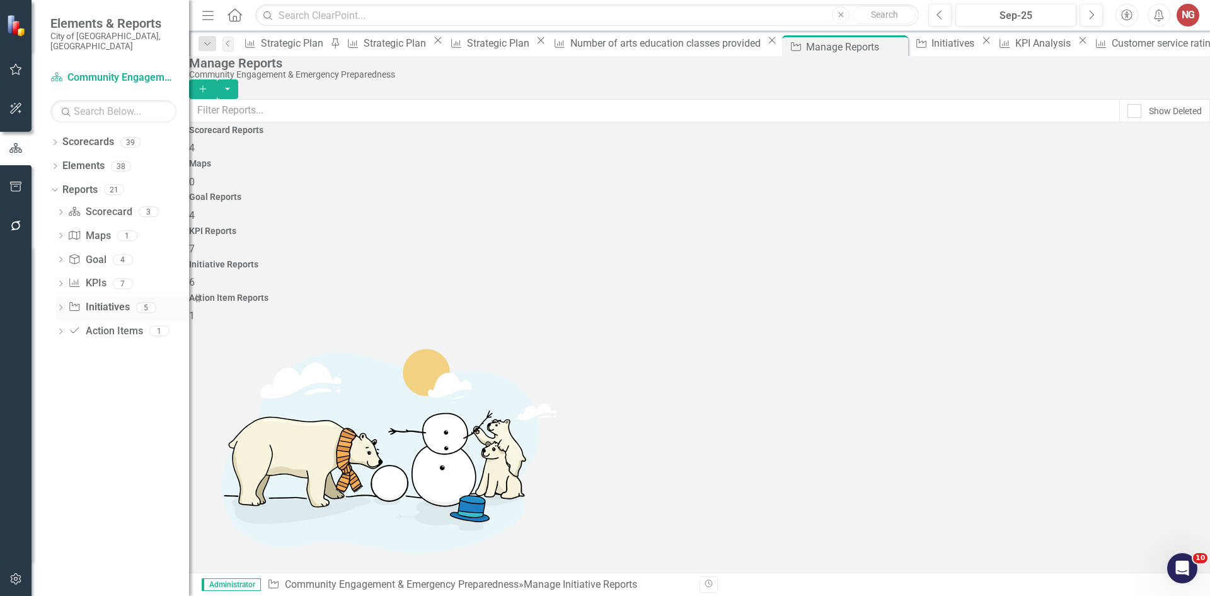
click at [62, 304] on icon at bounding box center [60, 307] width 3 height 6
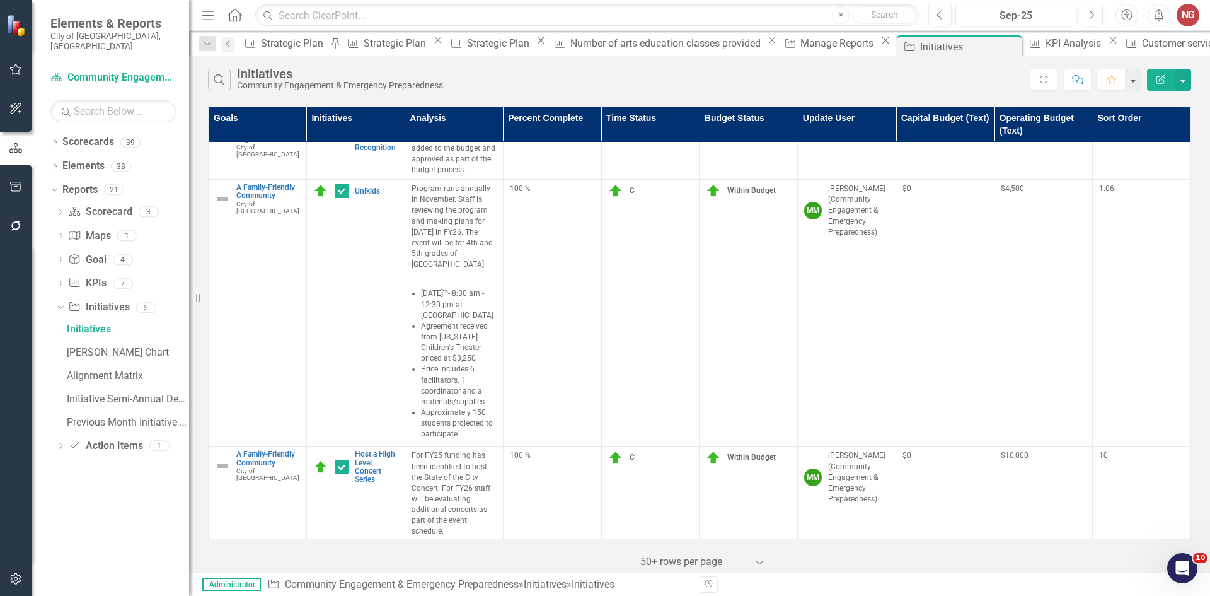
scroll to position [2640, 0]
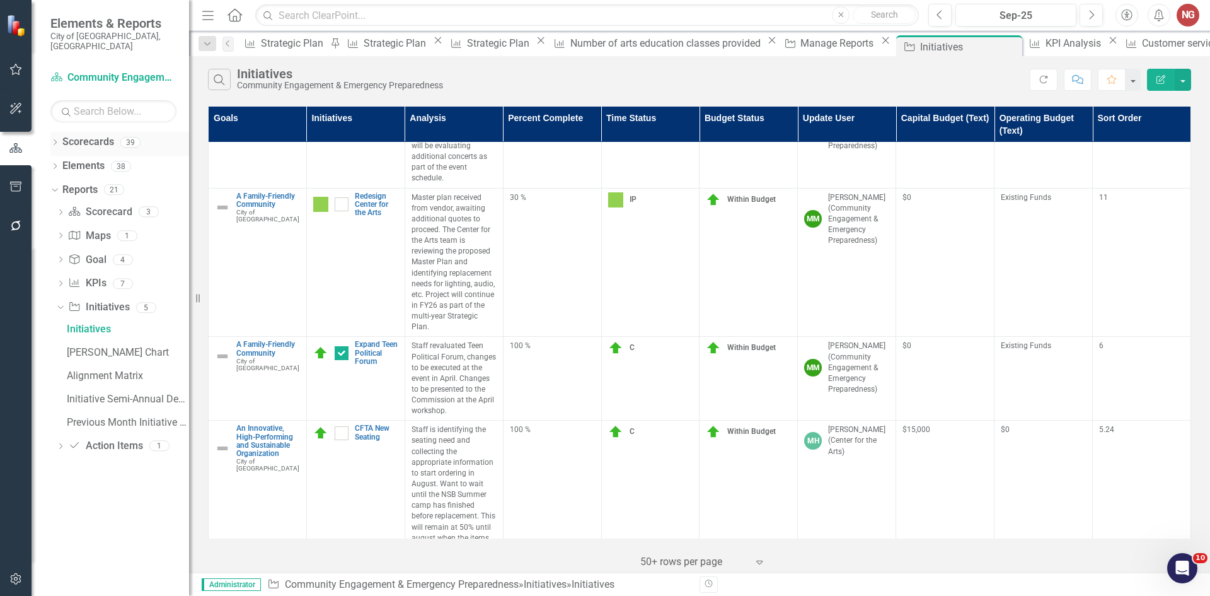
click at [54, 140] on icon "Dropdown" at bounding box center [54, 143] width 9 height 7
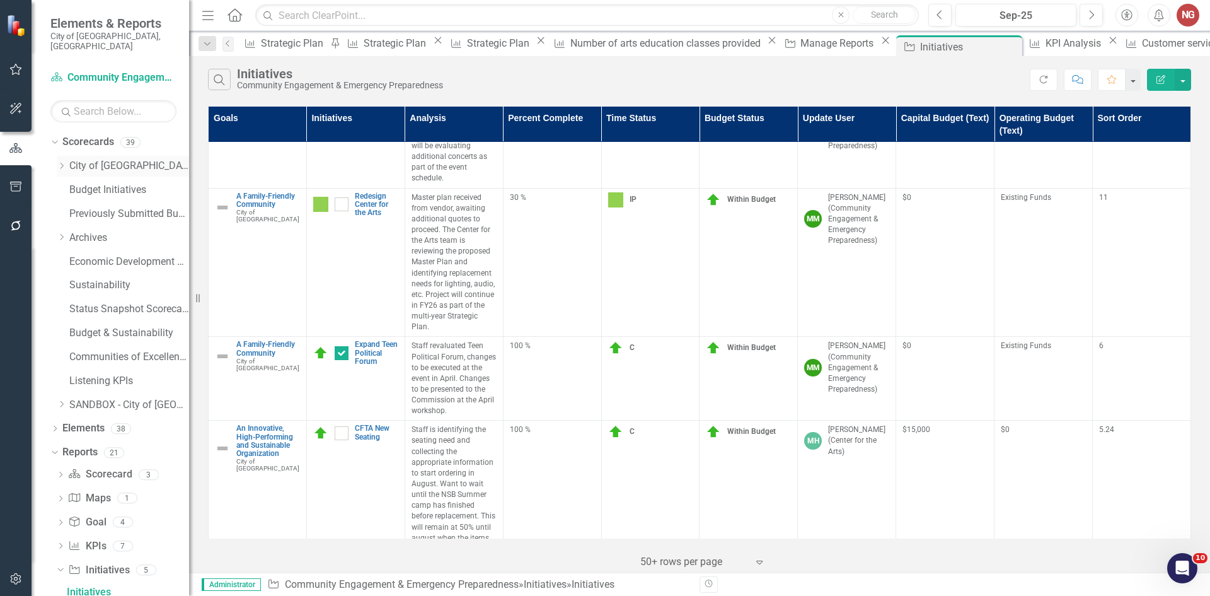
click at [60, 162] on icon "Dropdown" at bounding box center [61, 166] width 9 height 8
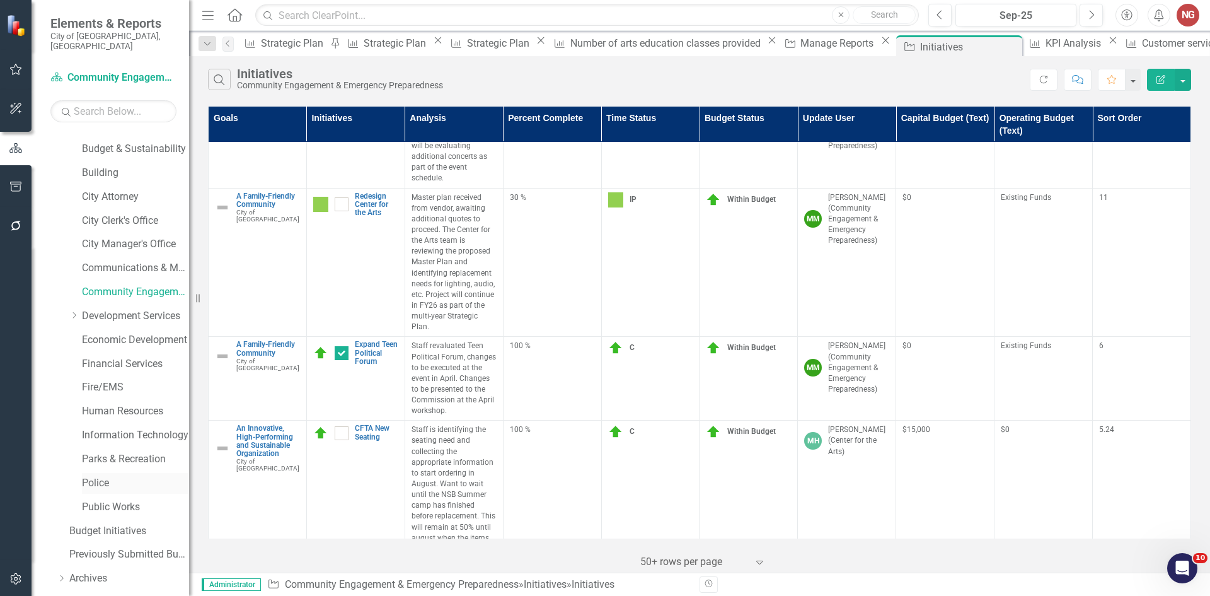
scroll to position [63, 0]
click at [108, 406] on link "Information Technology" at bounding box center [135, 413] width 107 height 14
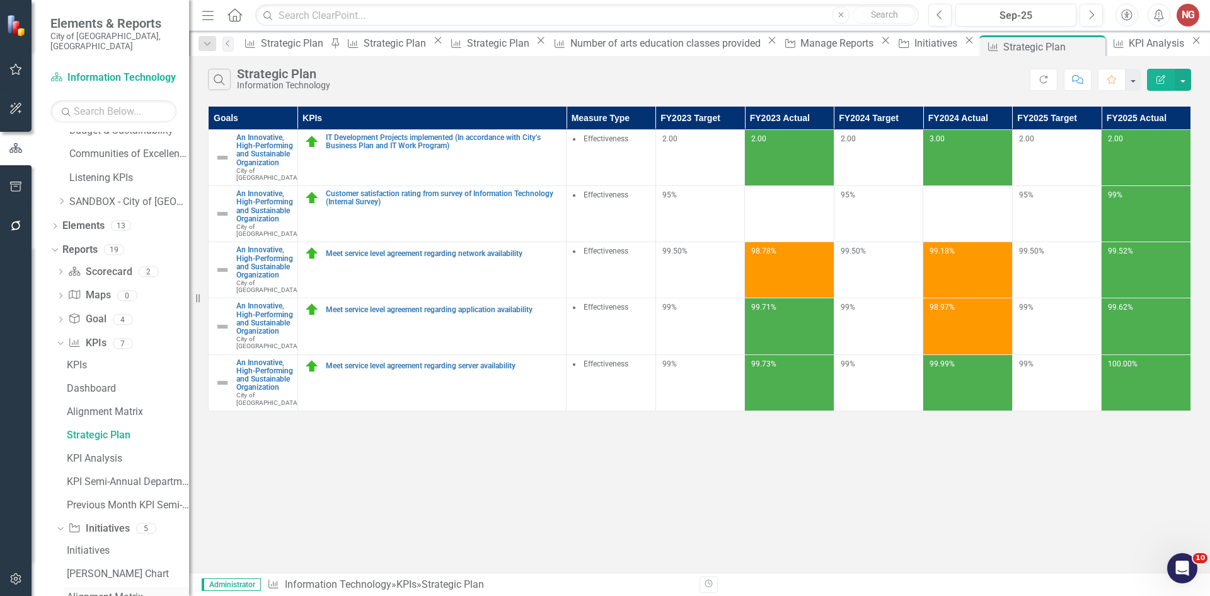
scroll to position [678, 0]
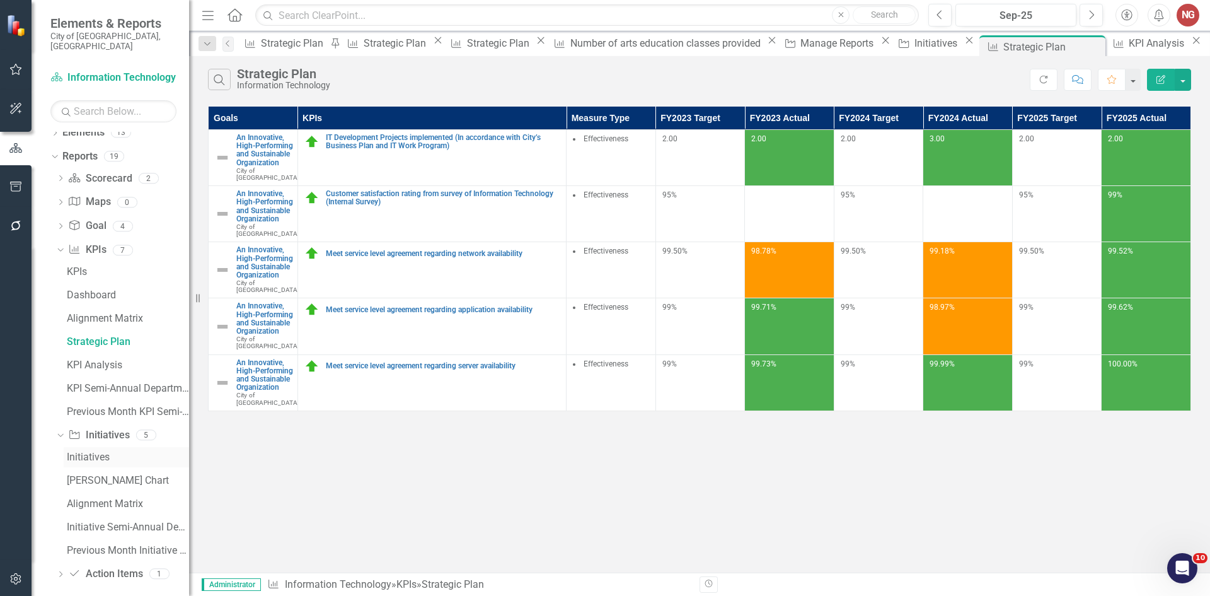
click at [76, 451] on div "Initiatives" at bounding box center [128, 456] width 122 height 11
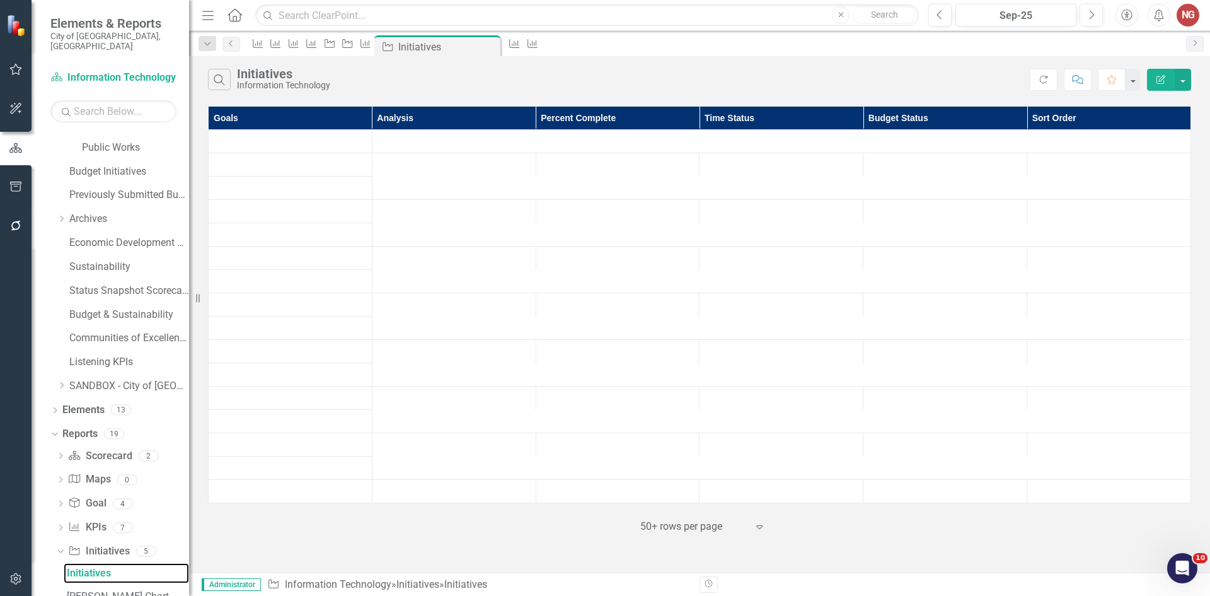
scroll to position [378, 0]
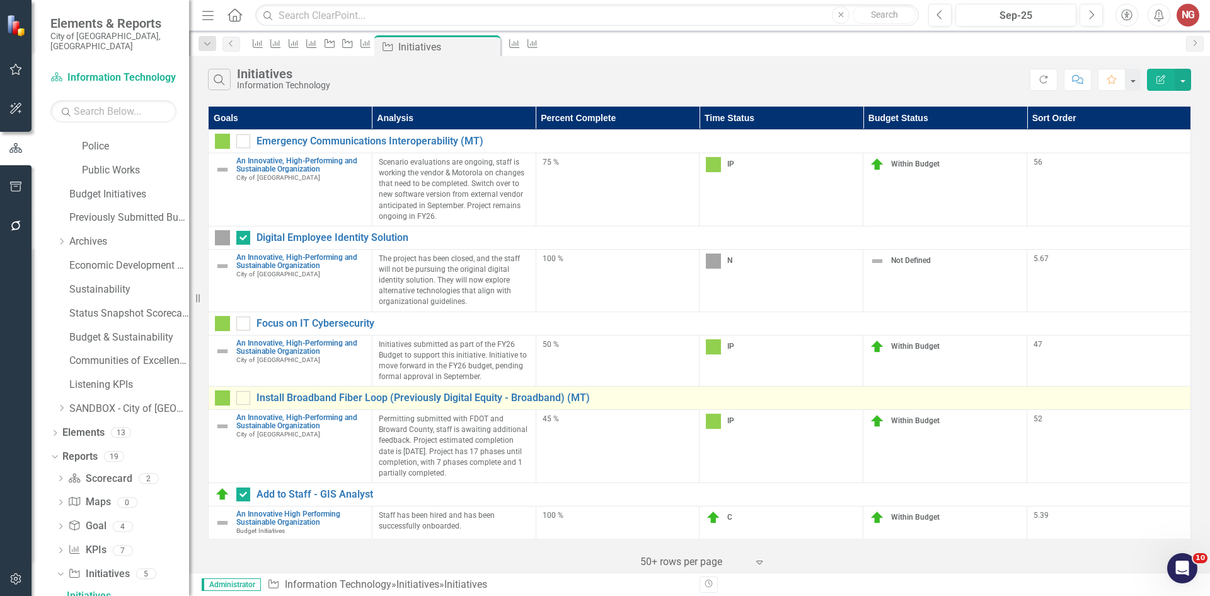
click at [303, 403] on div "Install Broadband Fiber Loop (Previously Digital Equity - Broadband) (MT)" at bounding box center [700, 397] width 970 height 15
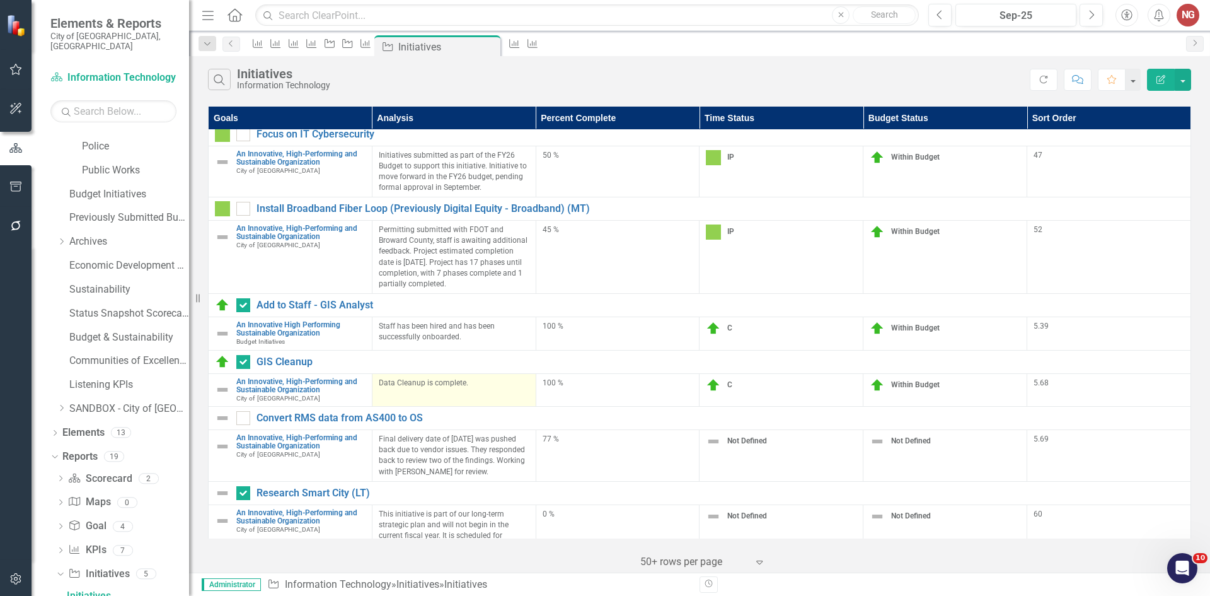
scroll to position [249, 0]
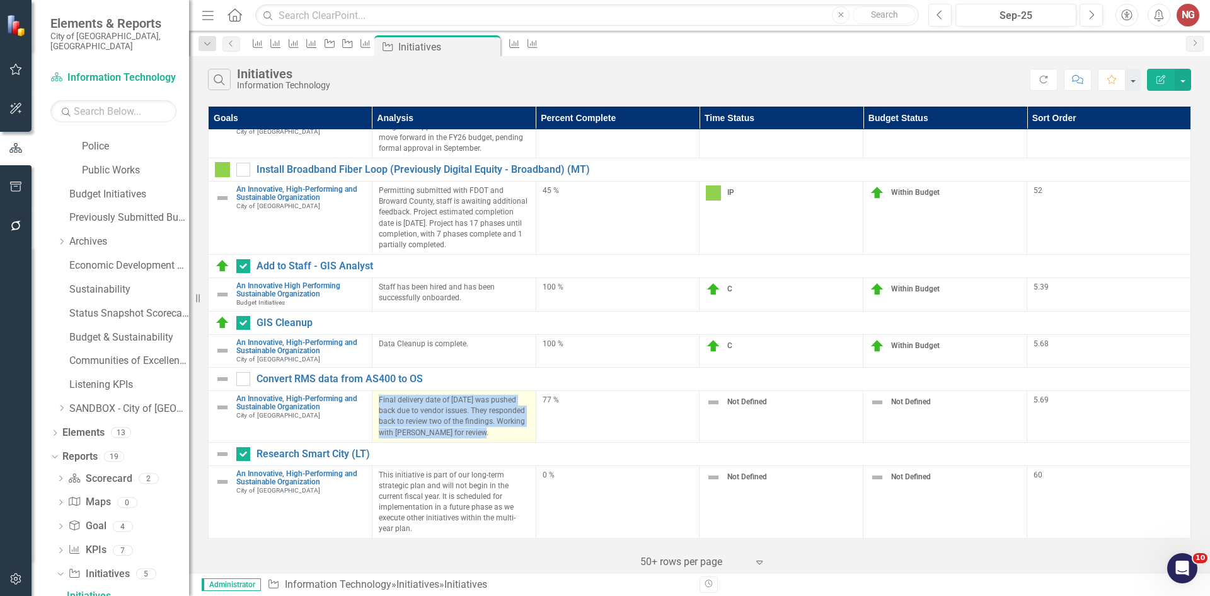
drag, startPoint x: 378, startPoint y: 377, endPoint x: 465, endPoint y: 420, distance: 96.7
click at [465, 420] on p "Final delivery date of [DATE] was pushed back due to vendor issues. They respon…" at bounding box center [454, 416] width 151 height 43
copy p "Final delivery date of [DATE] was pushed back due to vendor issues. They respon…"
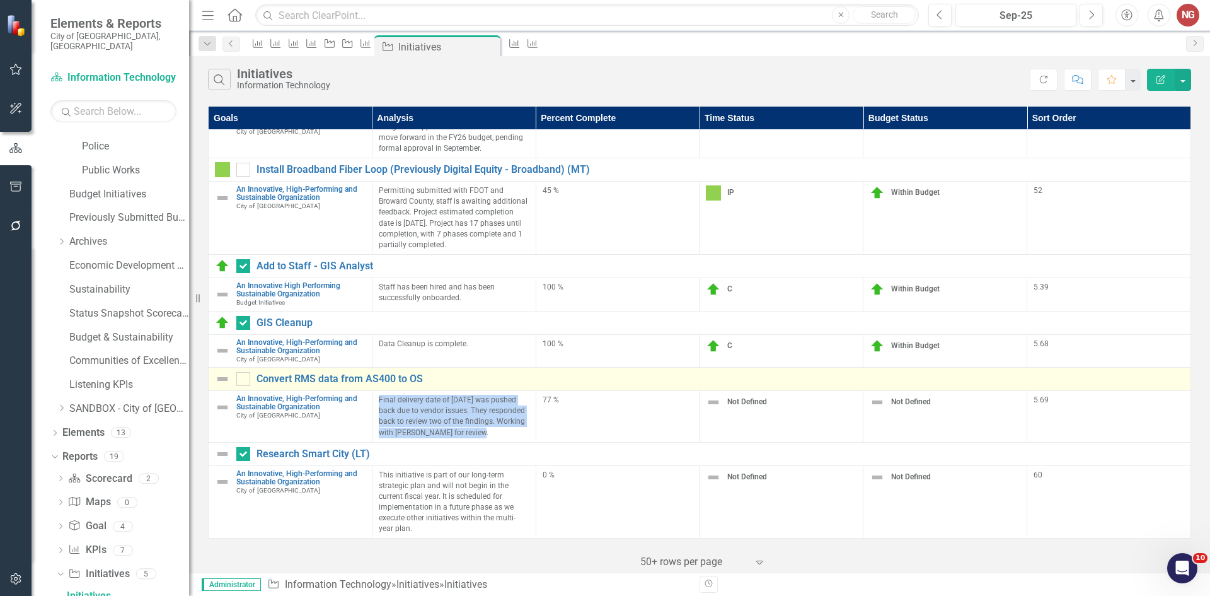
click at [221, 371] on img at bounding box center [222, 378] width 15 height 15
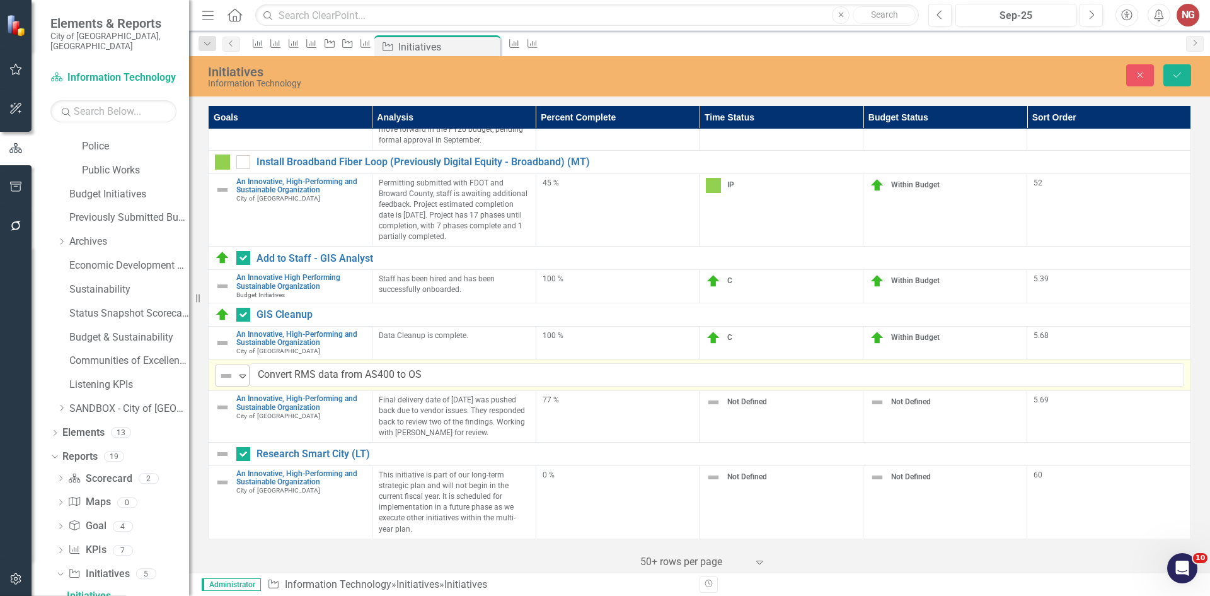
click at [222, 368] on img at bounding box center [226, 375] width 15 height 15
click at [1191, 77] on button "Save" at bounding box center [1178, 75] width 28 height 22
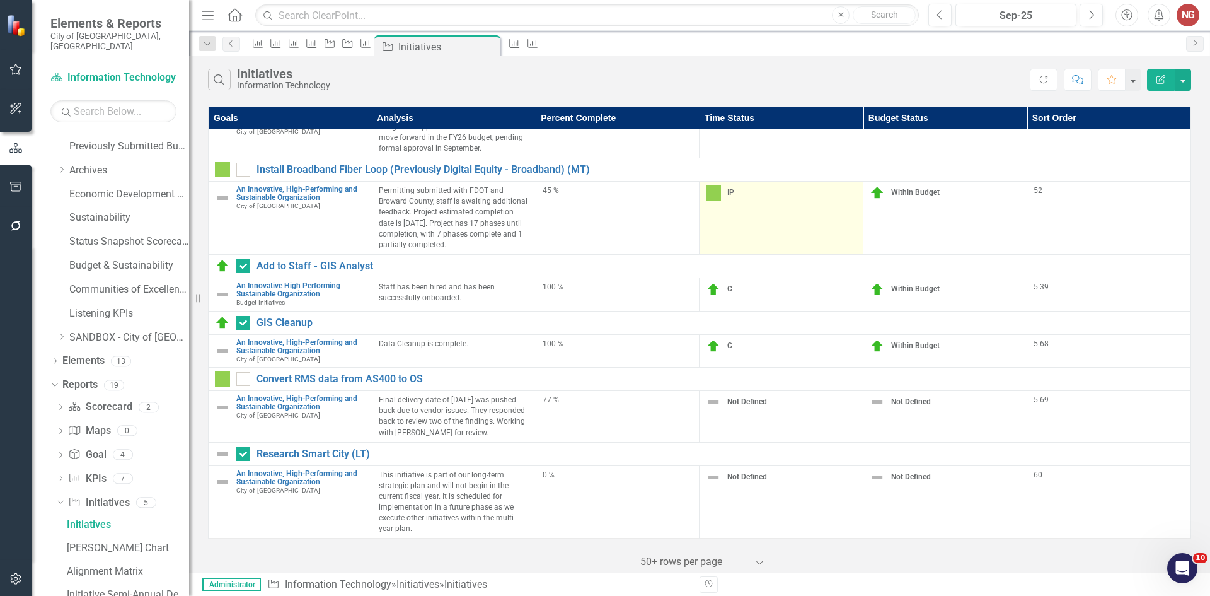
scroll to position [240, 0]
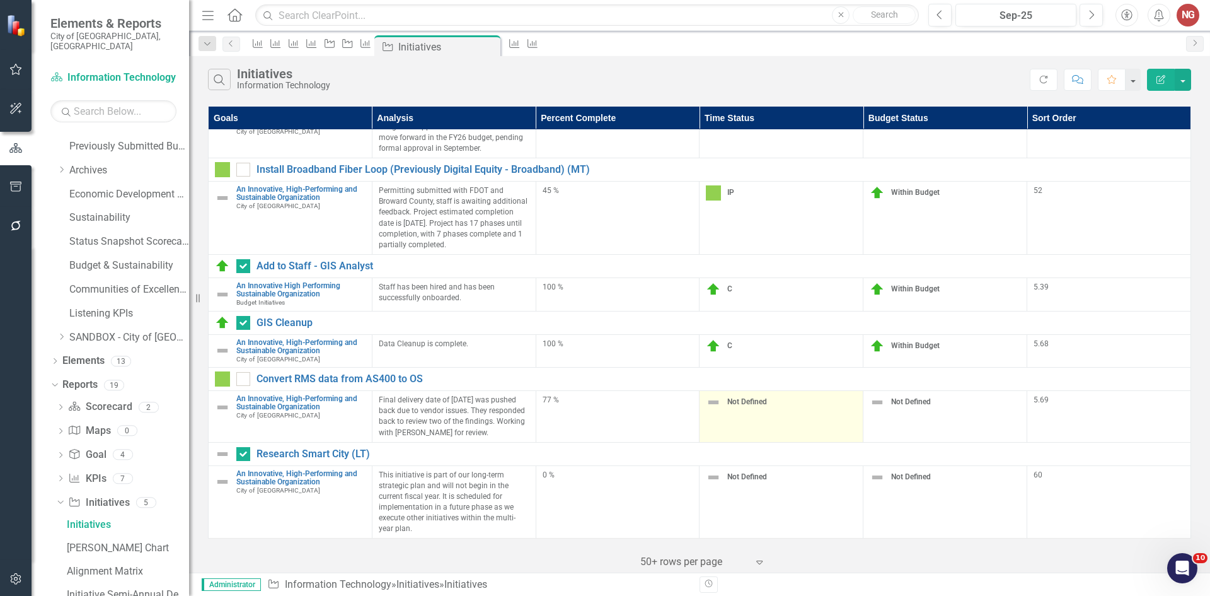
click at [728, 397] on span "Not Defined" at bounding box center [748, 401] width 40 height 9
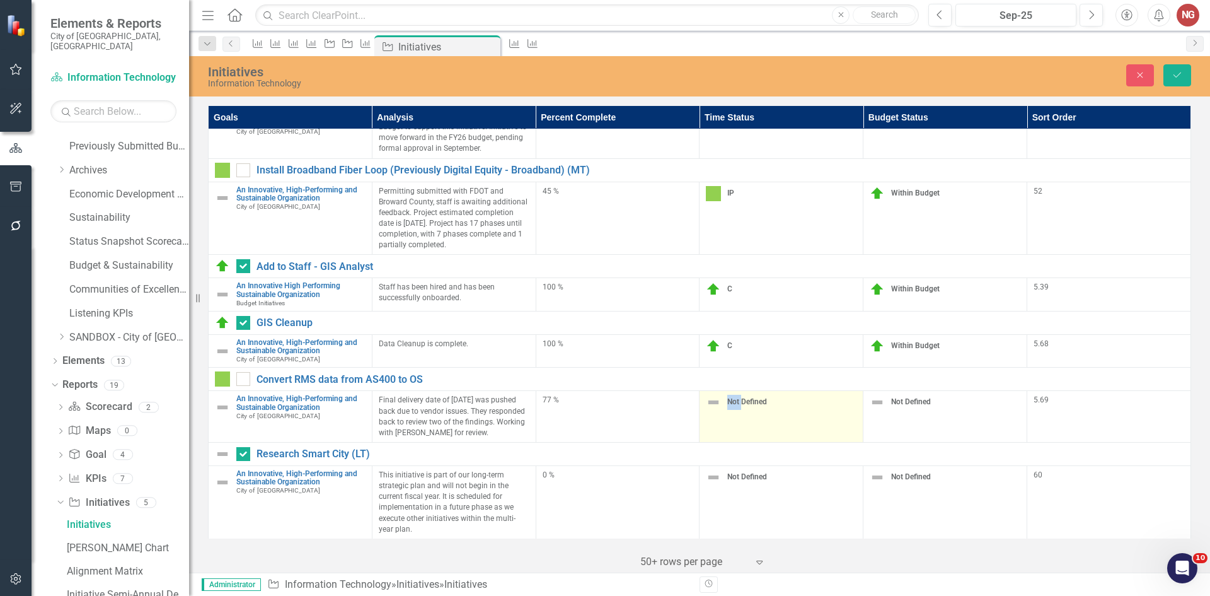
scroll to position [239, 0]
click at [743, 402] on div at bounding box center [771, 406] width 112 height 17
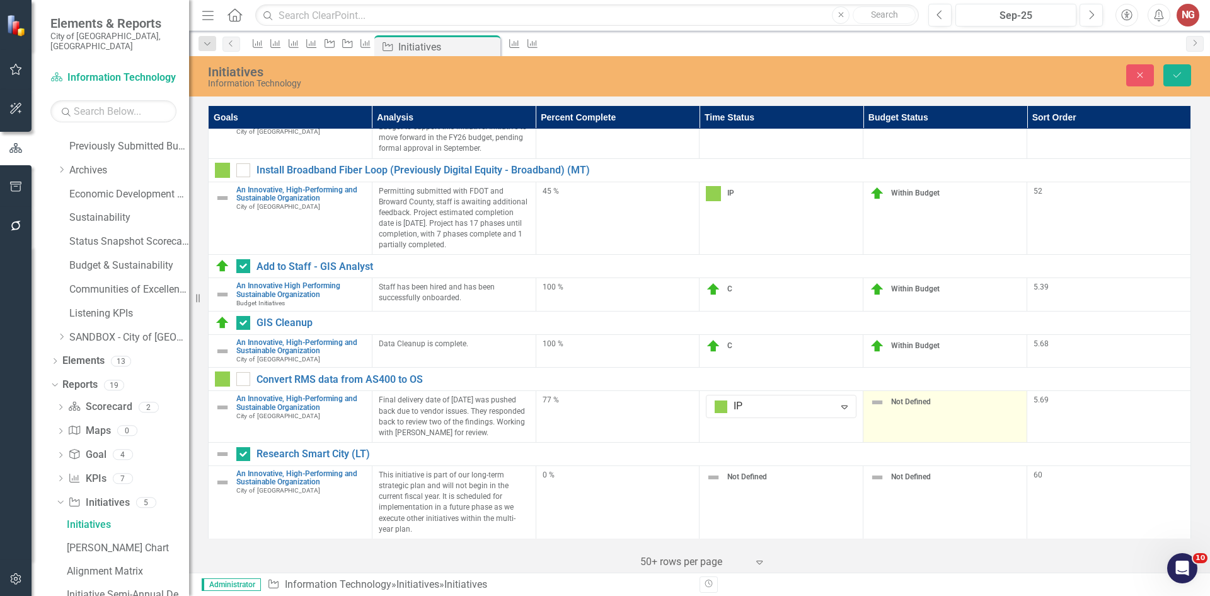
click at [876, 395] on img at bounding box center [877, 402] width 15 height 15
click at [879, 398] on div at bounding box center [935, 406] width 112 height 17
drag, startPoint x: 1167, startPoint y: 81, endPoint x: 1166, endPoint y: 74, distance: 6.4
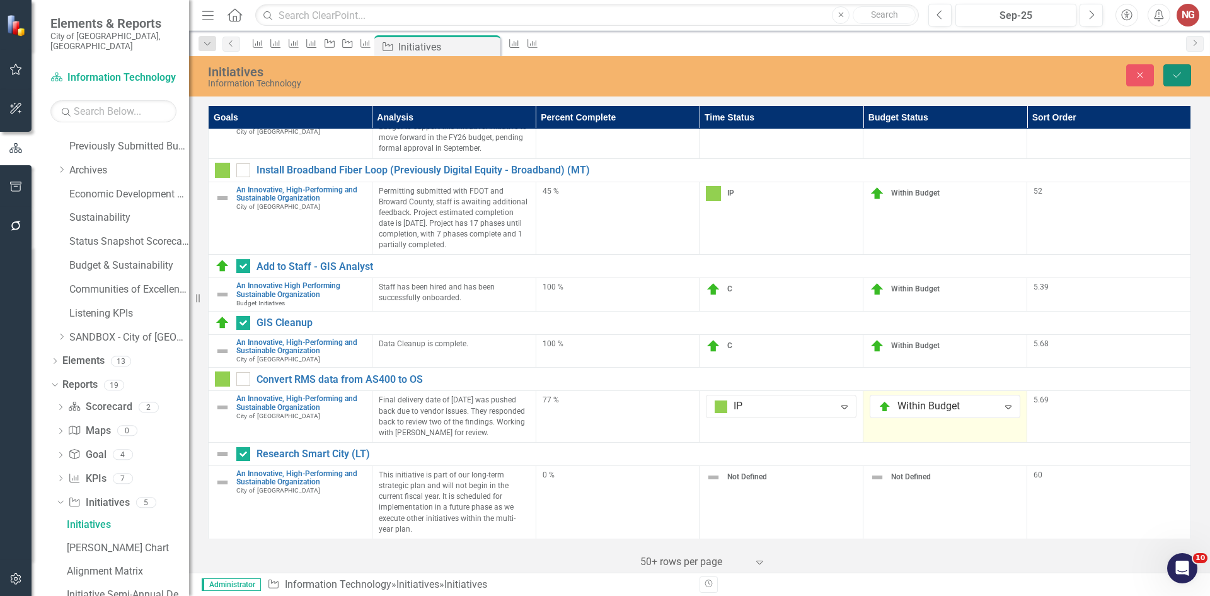
click at [1166, 74] on button "Save" at bounding box center [1178, 75] width 28 height 22
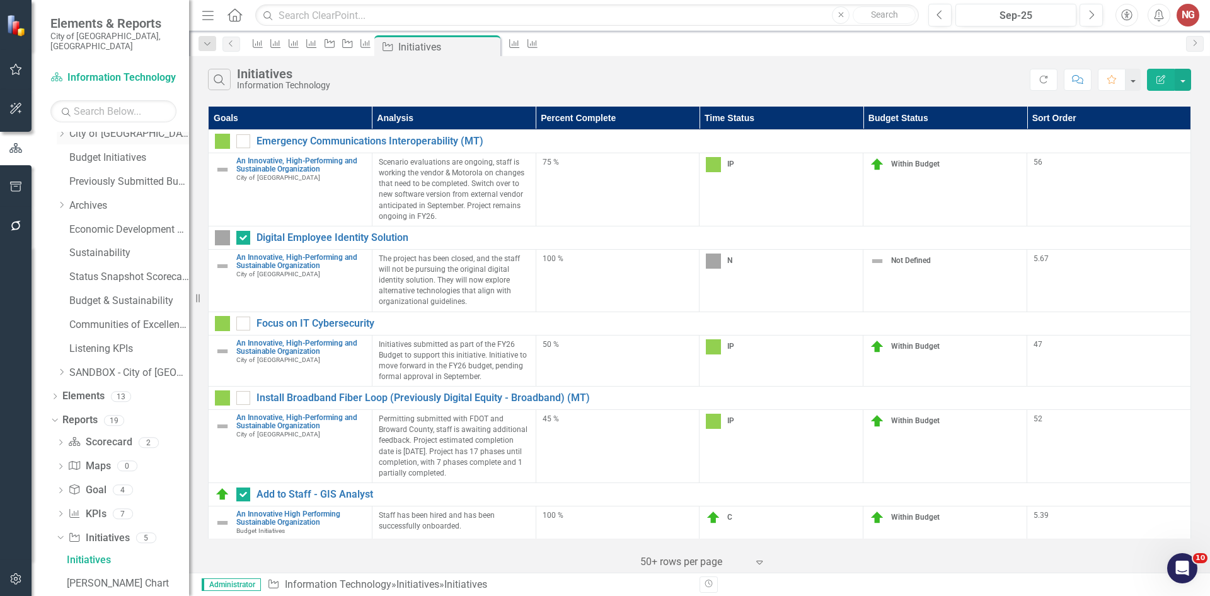
scroll to position [0, 0]
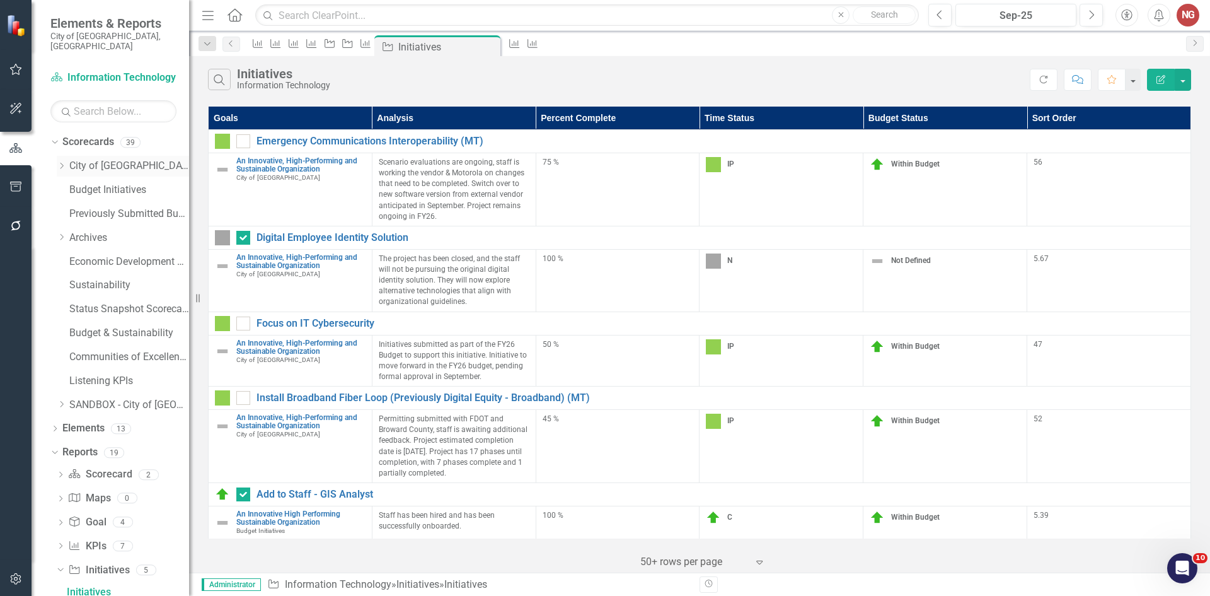
click at [62, 162] on icon "Dropdown" at bounding box center [61, 166] width 9 height 8
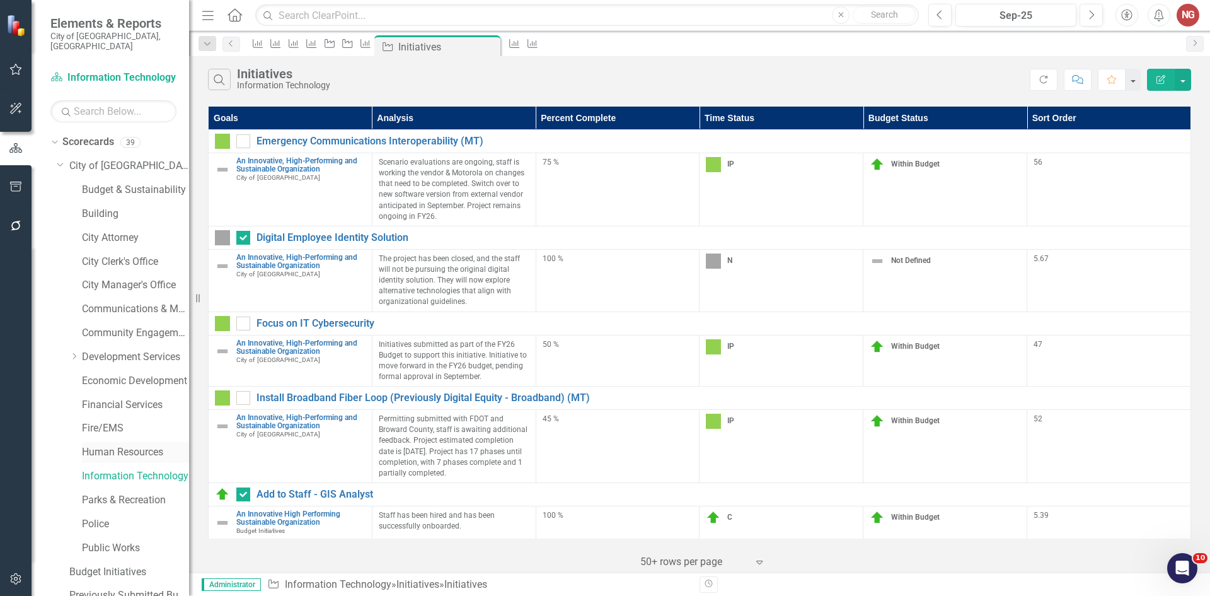
click at [93, 445] on link "Human Resources" at bounding box center [135, 452] width 107 height 14
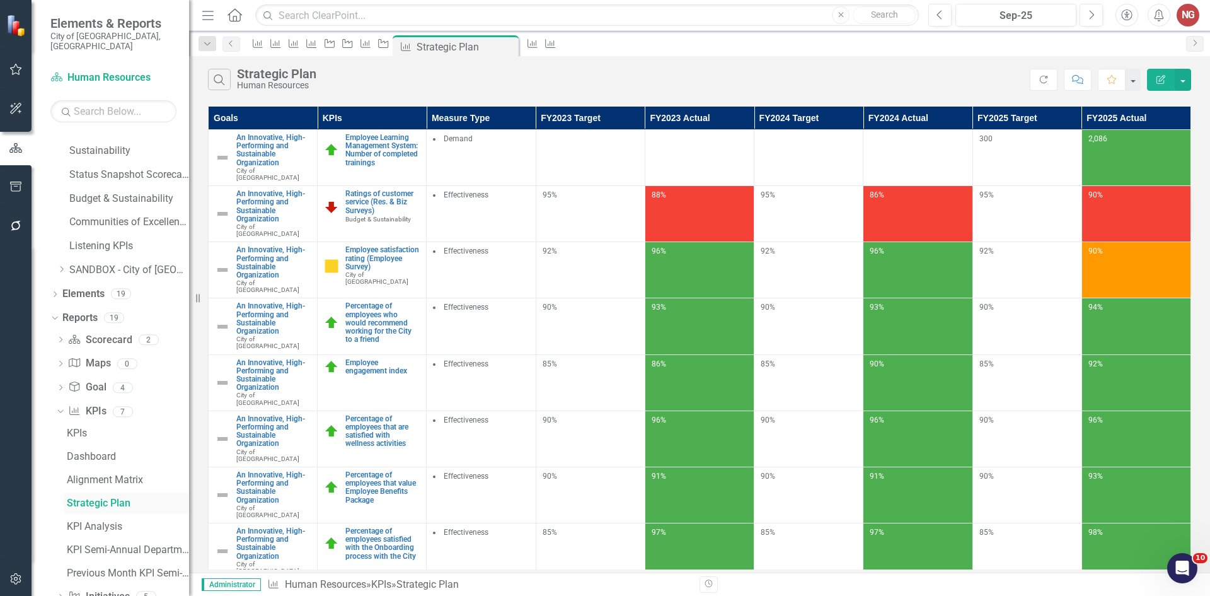
scroll to position [563, 0]
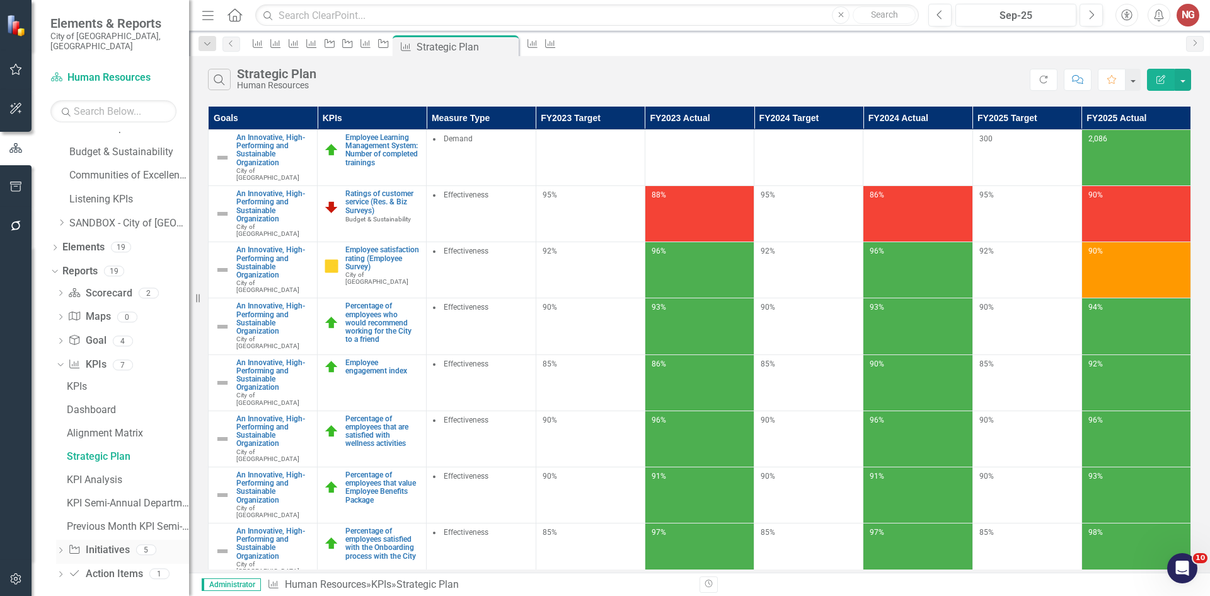
click at [62, 548] on icon "Dropdown" at bounding box center [60, 551] width 9 height 7
click at [84, 451] on div "Initiatives" at bounding box center [128, 456] width 122 height 11
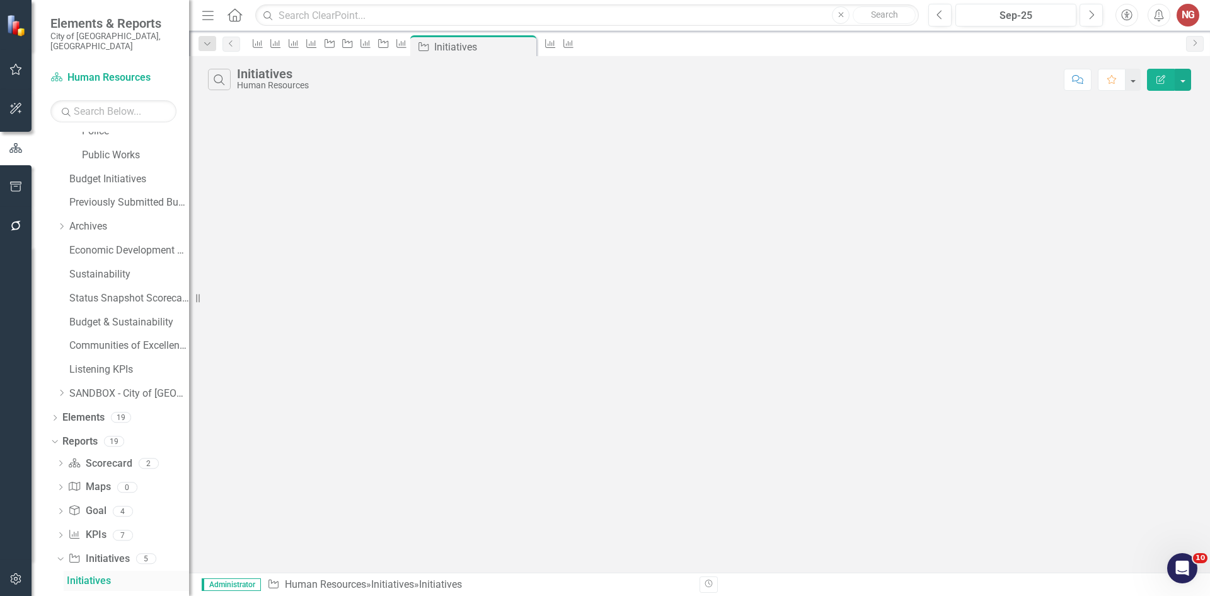
scroll to position [378, 0]
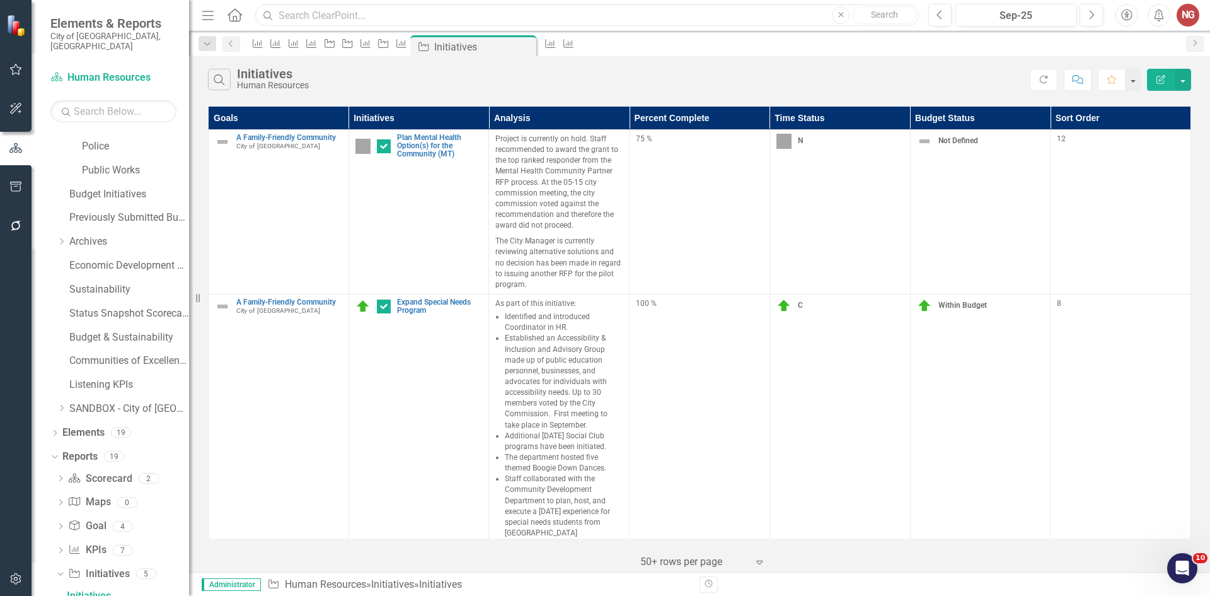
click at [352, 16] on input "text" at bounding box center [587, 15] width 664 height 22
type input "cdbg 2025"
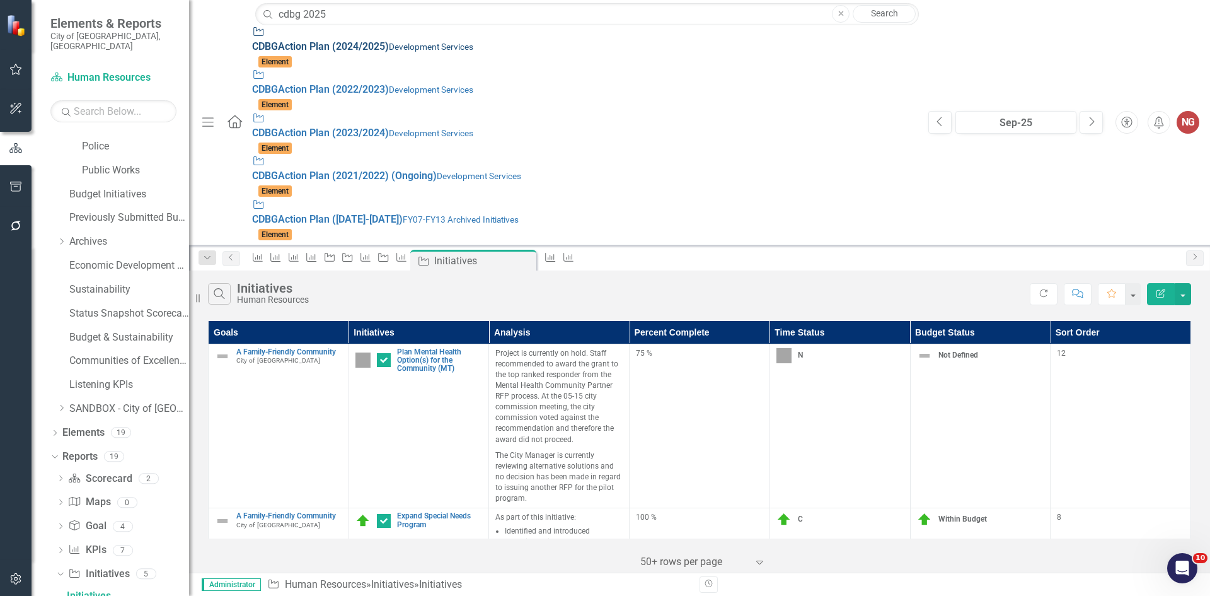
click at [352, 43] on div "Initiative CDBG Action Plan (2024/ 2025 ) Development Services" at bounding box center [584, 39] width 664 height 29
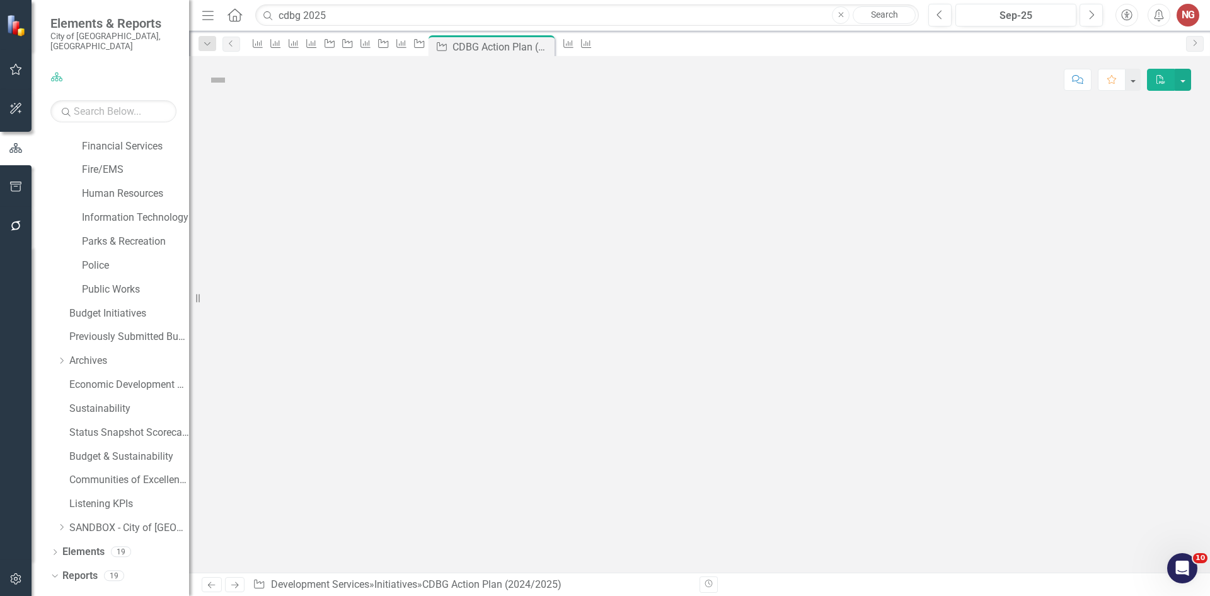
scroll to position [378, 0]
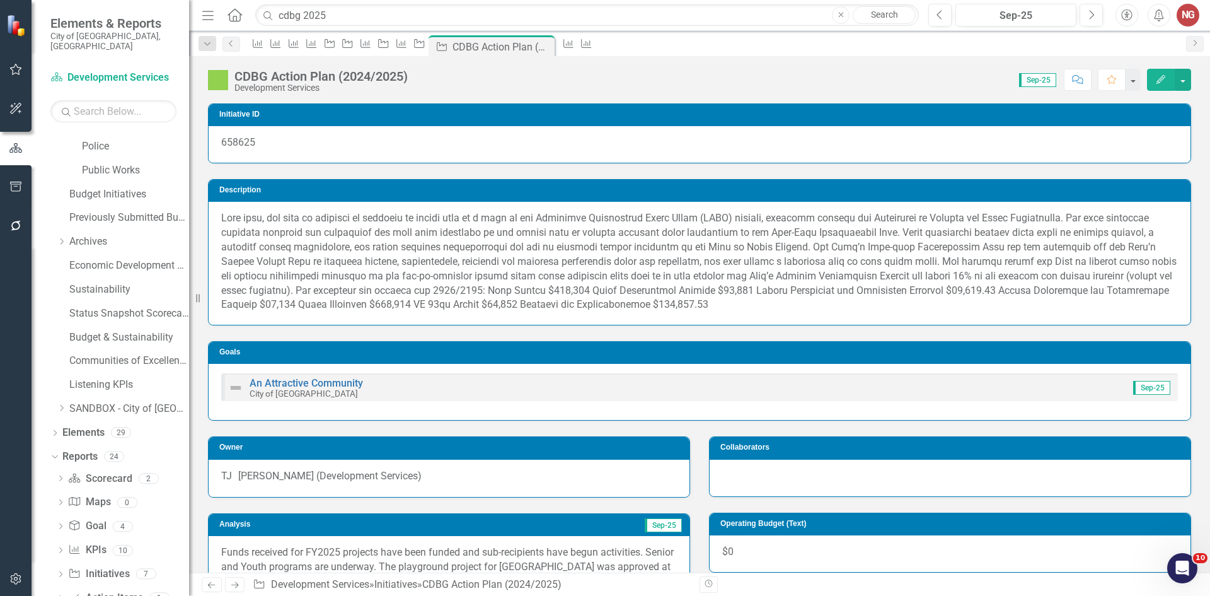
click at [946, 258] on p at bounding box center [699, 261] width 957 height 101
click at [948, 257] on p at bounding box center [699, 261] width 957 height 101
click at [946, 257] on p at bounding box center [699, 261] width 957 height 101
click at [942, 257] on p at bounding box center [699, 261] width 957 height 101
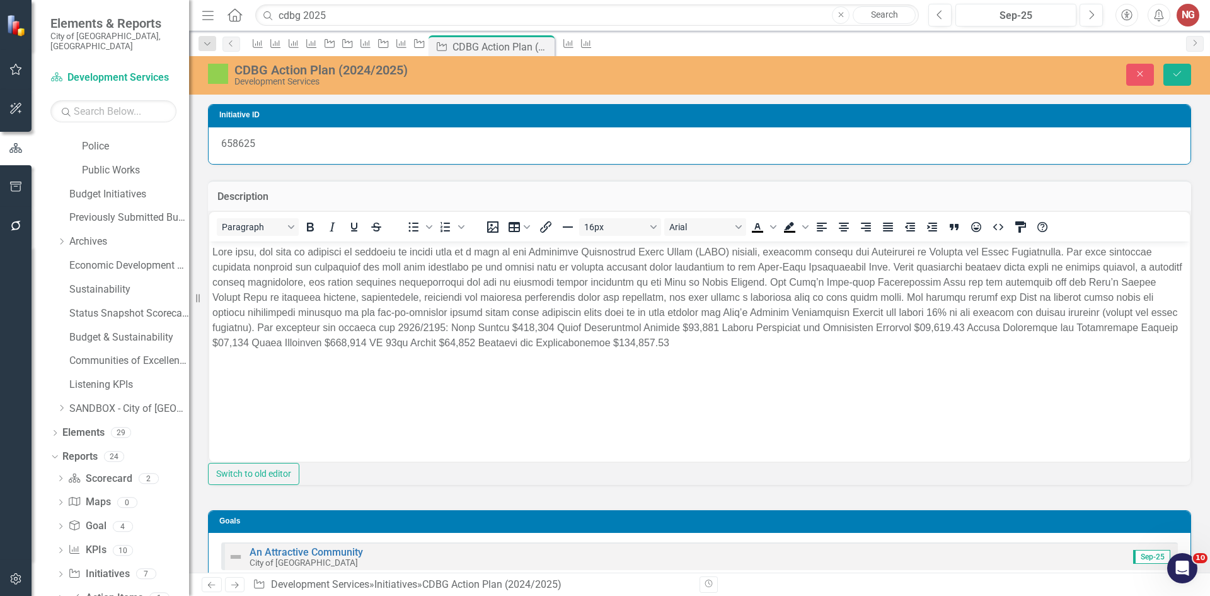
scroll to position [0, 0]
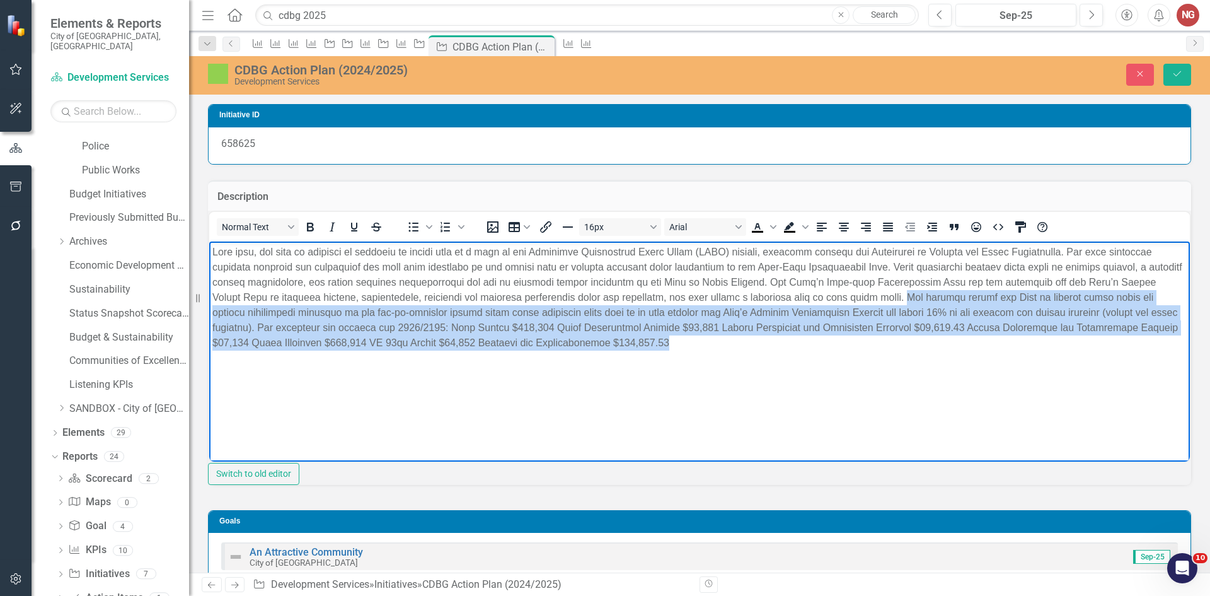
drag, startPoint x: 890, startPoint y: 351, endPoint x: 934, endPoint y: 294, distance: 72.8
click at [934, 294] on body "Rich Text Area. Press ALT-0 for help." at bounding box center [699, 335] width 981 height 189
copy p "The program allows the City to utilize grant funds for capital improvement proj…"
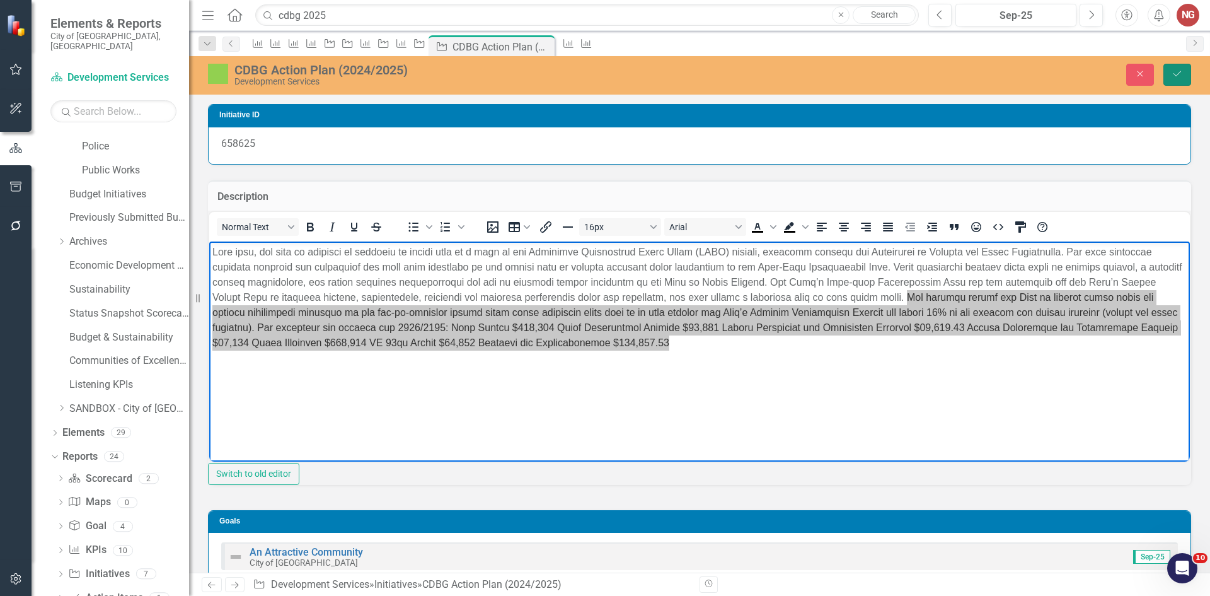
click at [1191, 84] on button "Save" at bounding box center [1178, 75] width 28 height 22
